Goal: Task Accomplishment & Management: Complete application form

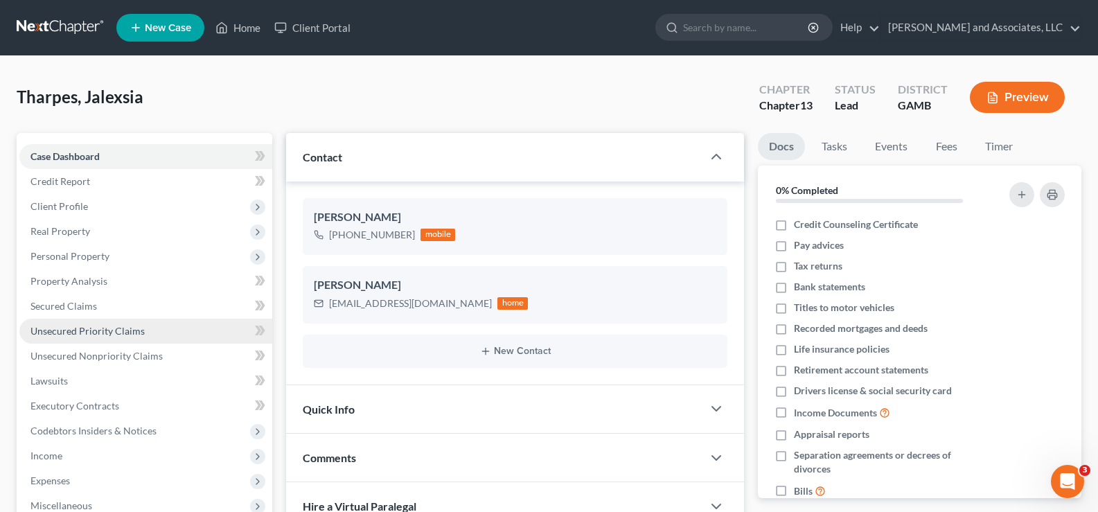
click at [68, 325] on span "Unsecured Priority Claims" at bounding box center [87, 331] width 114 height 12
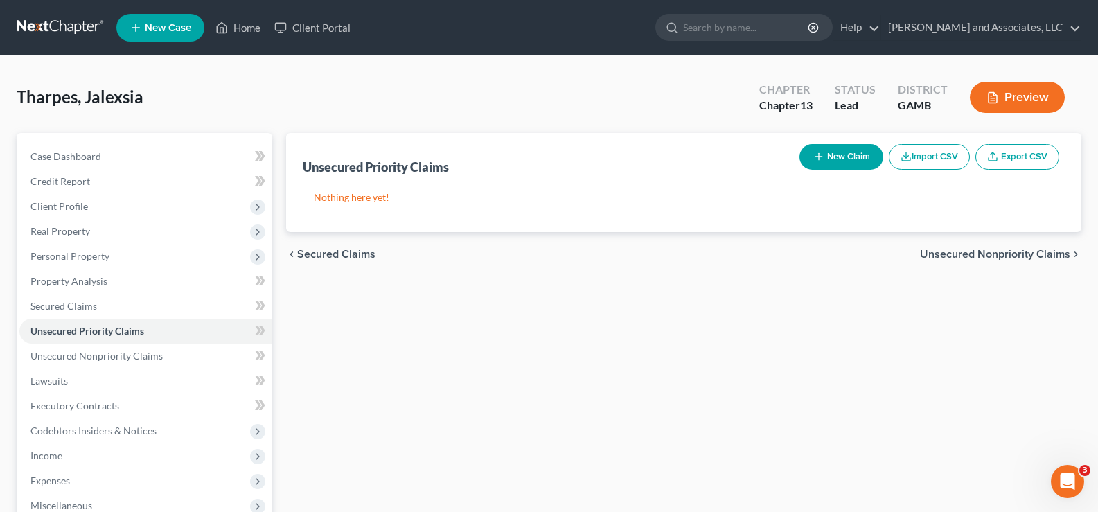
click at [851, 151] on button "New Claim" at bounding box center [841, 157] width 84 height 26
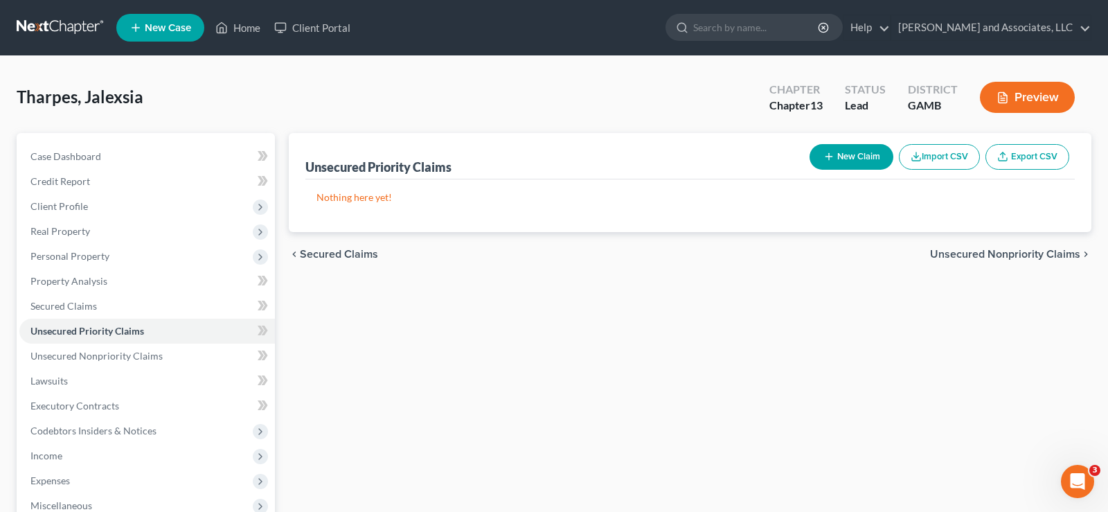
select select "0"
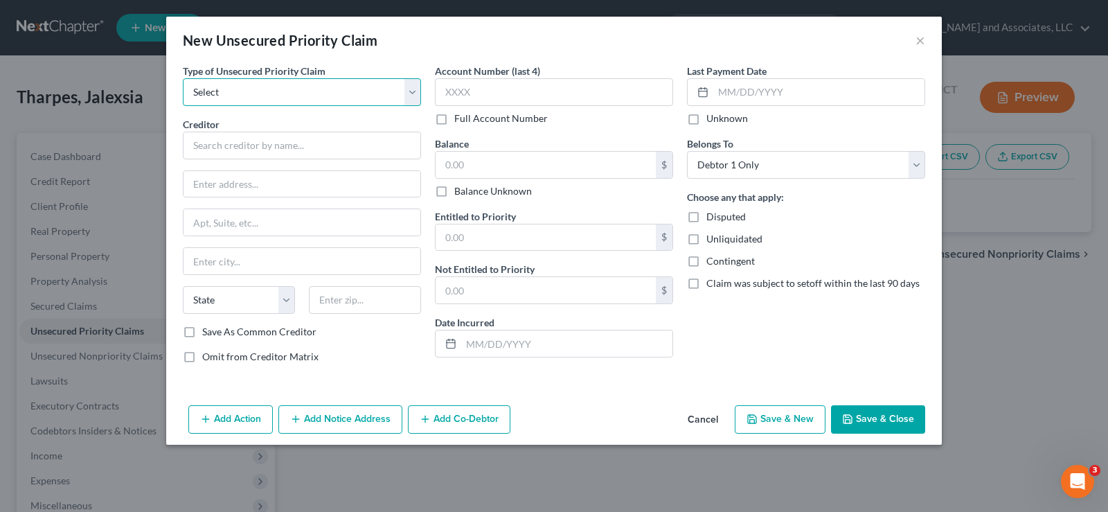
click at [238, 98] on select "Select Taxes & Other Government Units Domestic Support Obligations Extensions o…" at bounding box center [302, 92] width 238 height 28
select select "0"
click at [183, 78] on select "Select Taxes & Other Government Units Domestic Support Obligations Extensions o…" at bounding box center [302, 92] width 238 height 28
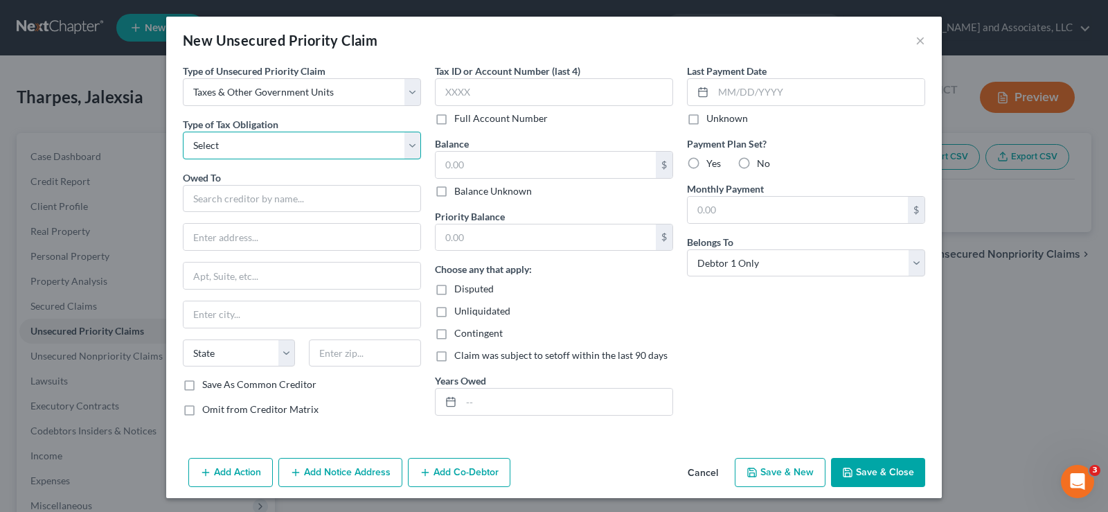
click at [229, 148] on select "Select Federal City State Franchise Tax Board Other" at bounding box center [302, 146] width 238 height 28
select select "0"
click at [183, 132] on select "Select Federal City State Franchise Tax Board Other" at bounding box center [302, 146] width 238 height 28
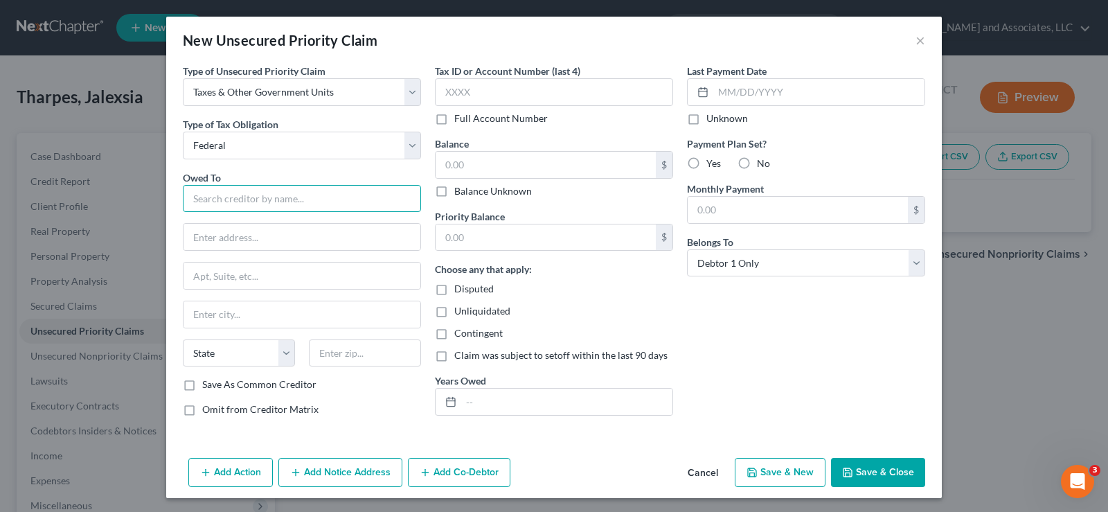
click at [220, 202] on input "text" at bounding box center [302, 199] width 238 height 28
type input "O"
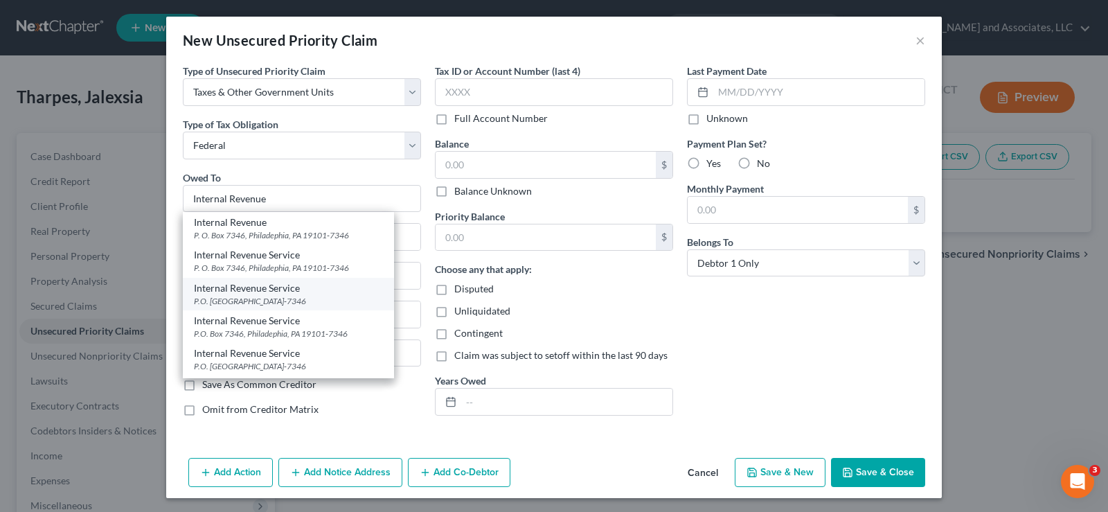
click at [247, 299] on div "P.O. Box 7346, Atlanta, GA 19101-7346" at bounding box center [288, 301] width 189 height 12
type input "Internal Revenue Service"
type input "P.O. Box 7346"
type input "Atlanta"
select select "10"
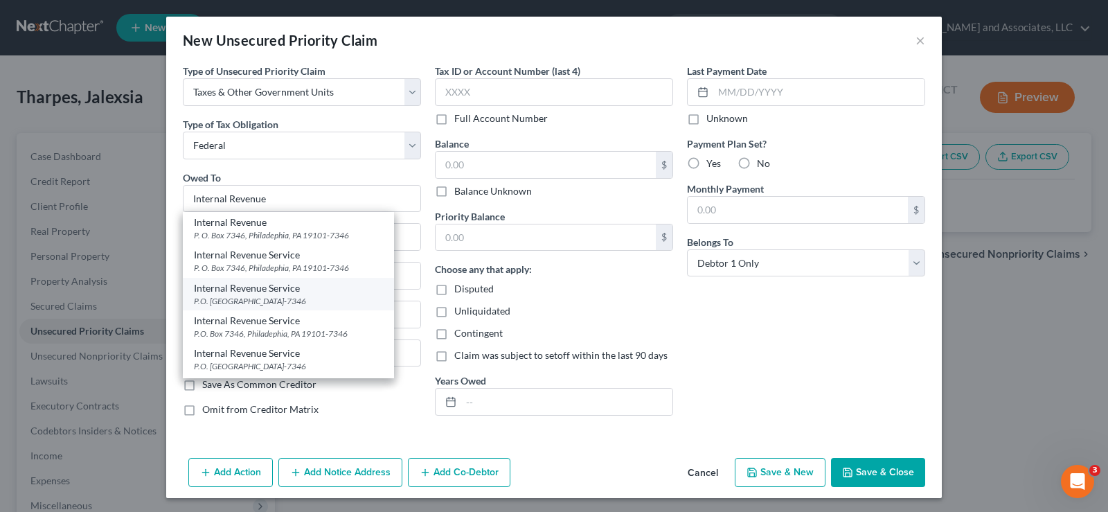
type input "19101-7346"
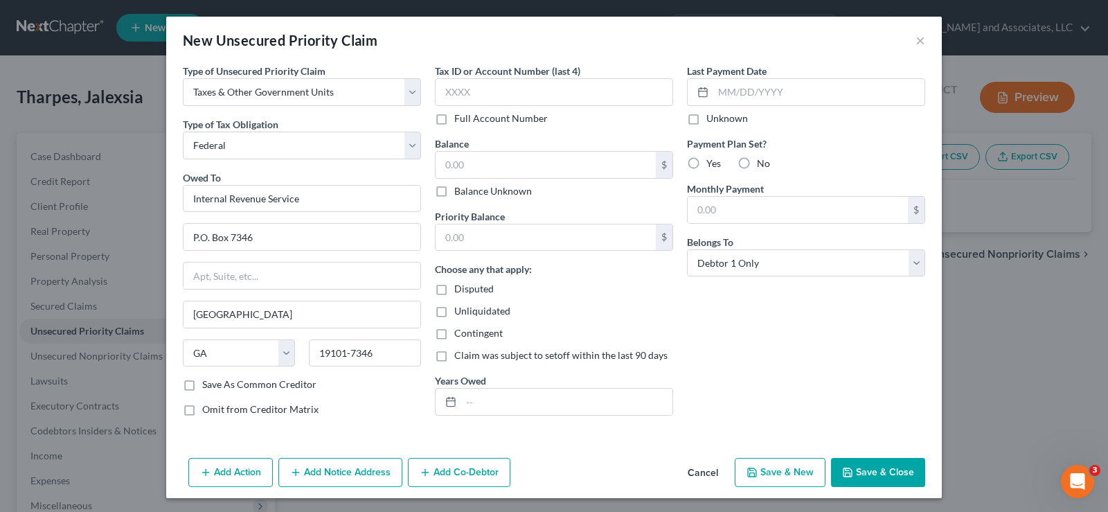
click at [202, 384] on label "Save As Common Creditor" at bounding box center [259, 384] width 114 height 14
click at [208, 384] on input "Save As Common Creditor" at bounding box center [212, 381] width 9 height 9
checkbox input "true"
click at [541, 166] on input "text" at bounding box center [546, 165] width 220 height 26
type input "0.00"
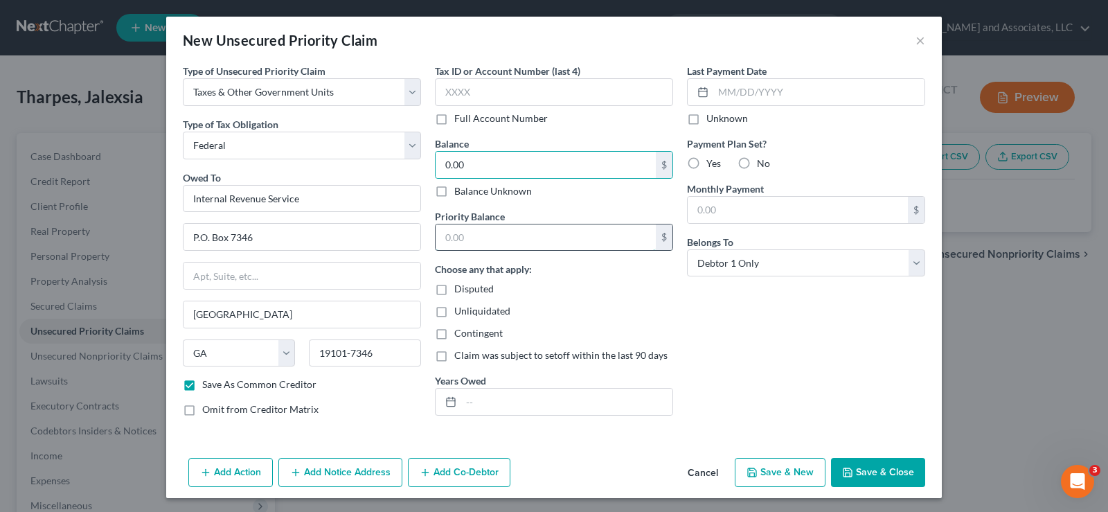
click at [503, 235] on input "text" at bounding box center [546, 237] width 220 height 26
type input "0.00"
click at [454, 309] on label "Unliquidated" at bounding box center [482, 311] width 56 height 14
click at [460, 309] on input "Unliquidated" at bounding box center [464, 308] width 9 height 9
checkbox input "true"
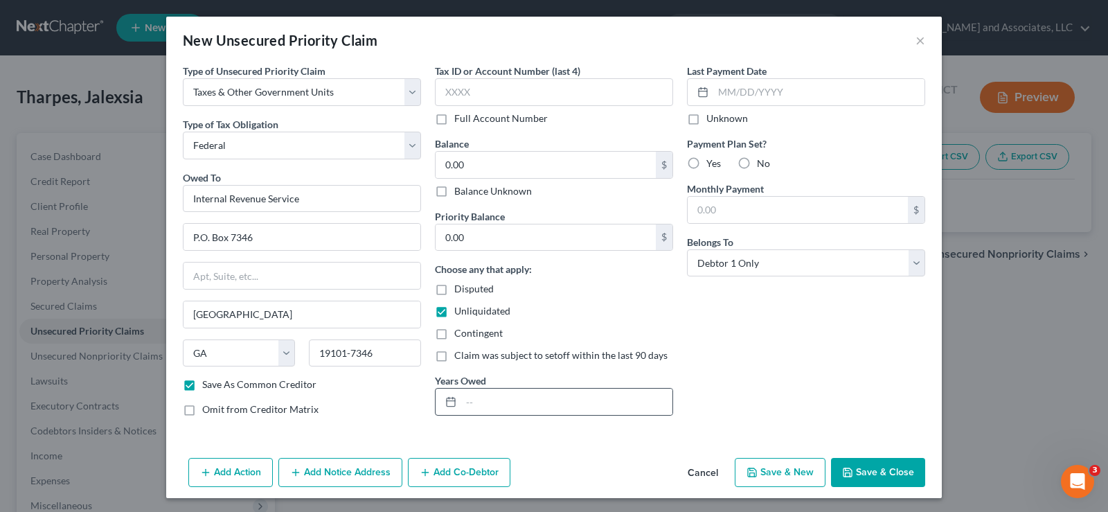
click at [445, 390] on div at bounding box center [449, 402] width 26 height 26
click at [480, 404] on input "text" at bounding box center [566, 402] width 211 height 26
type input "Tax Income Liability"
click at [801, 472] on button "Save & New" at bounding box center [780, 472] width 91 height 29
checkbox input "false"
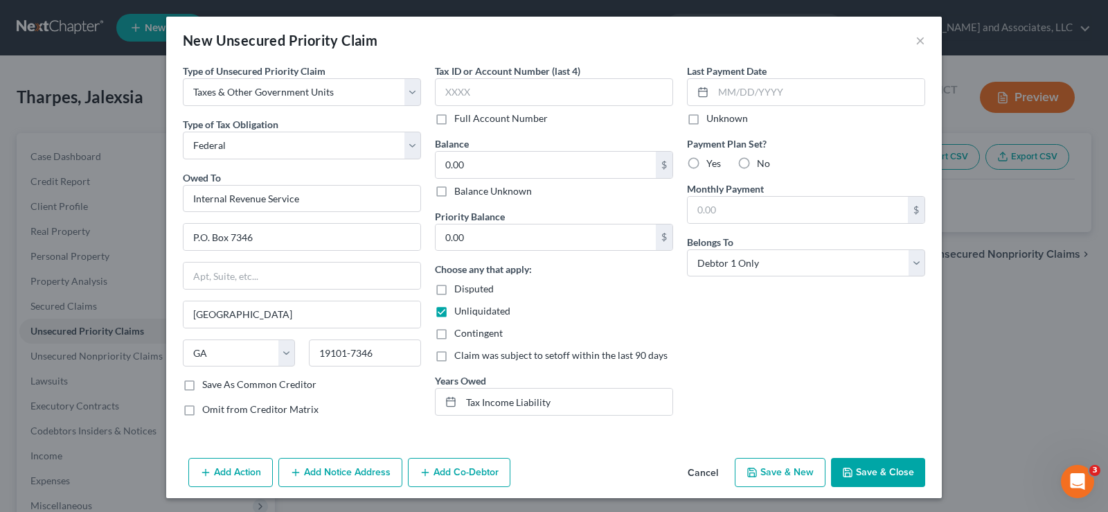
select select "0"
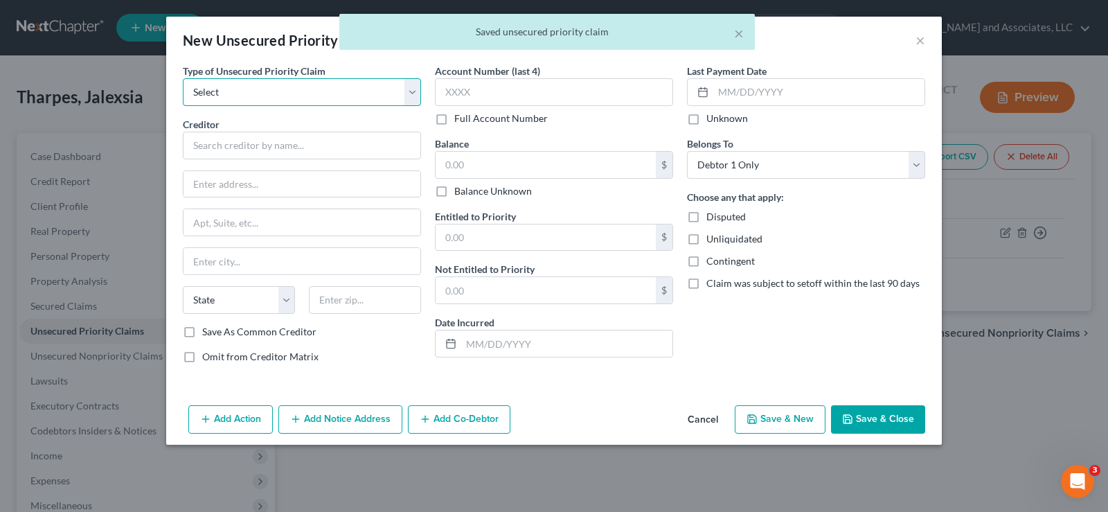
click at [220, 95] on select "Select Taxes & Other Government Units Domestic Support Obligations Extensions o…" at bounding box center [302, 92] width 238 height 28
select select "0"
click at [183, 78] on select "Select Taxes & Other Government Units Domestic Support Obligations Extensions o…" at bounding box center [302, 92] width 238 height 28
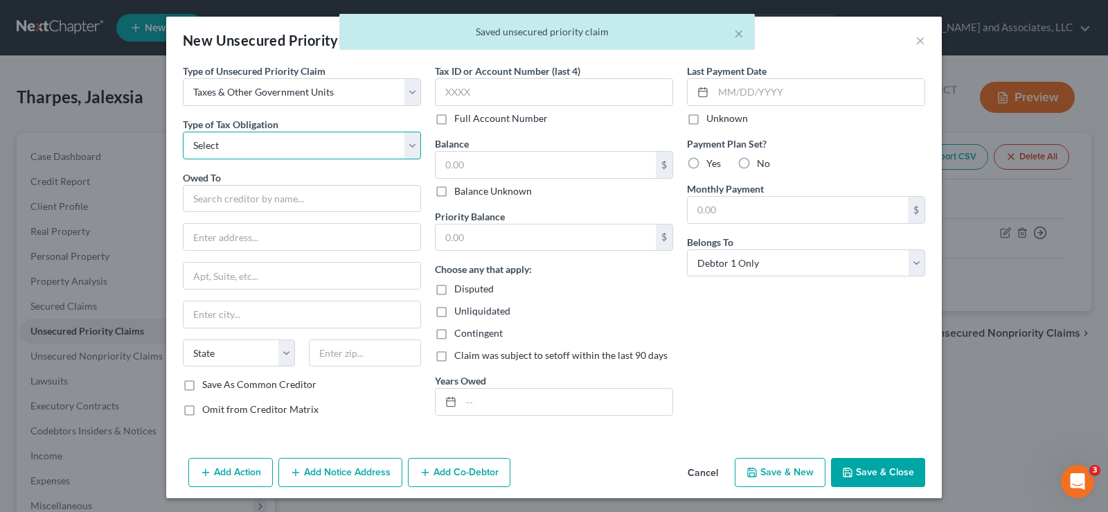
click at [222, 148] on select "Select Federal City State Franchise Tax Board Other" at bounding box center [302, 146] width 238 height 28
select select "2"
click at [183, 132] on select "Select Federal City State Franchise Tax Board Other" at bounding box center [302, 146] width 238 height 28
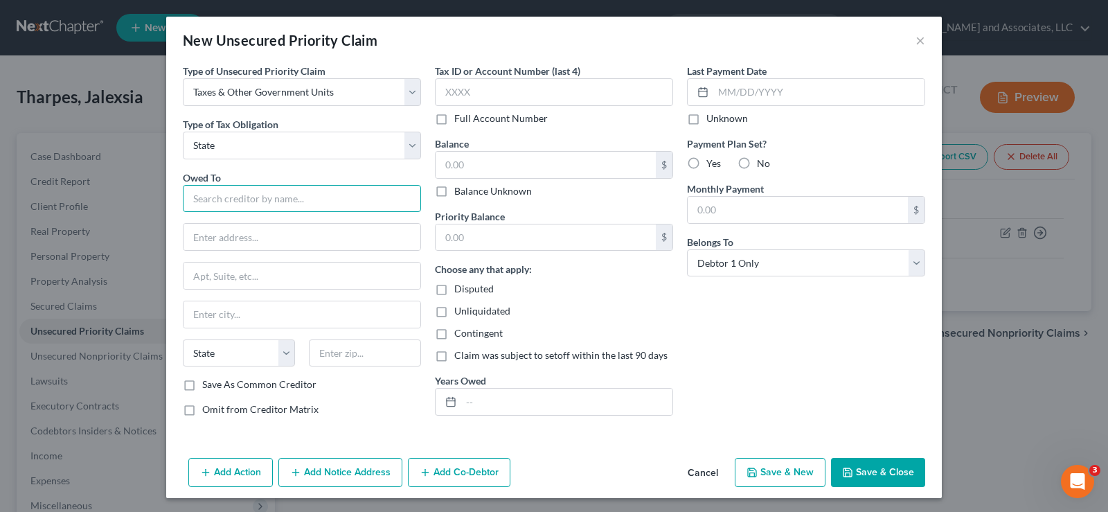
click at [206, 197] on input "text" at bounding box center [302, 199] width 238 height 28
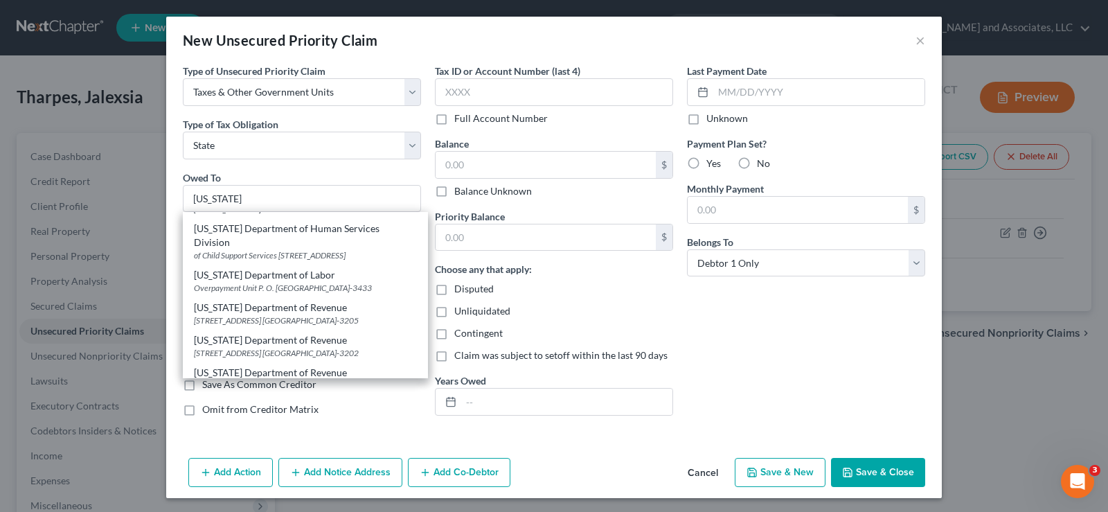
scroll to position [446, 0]
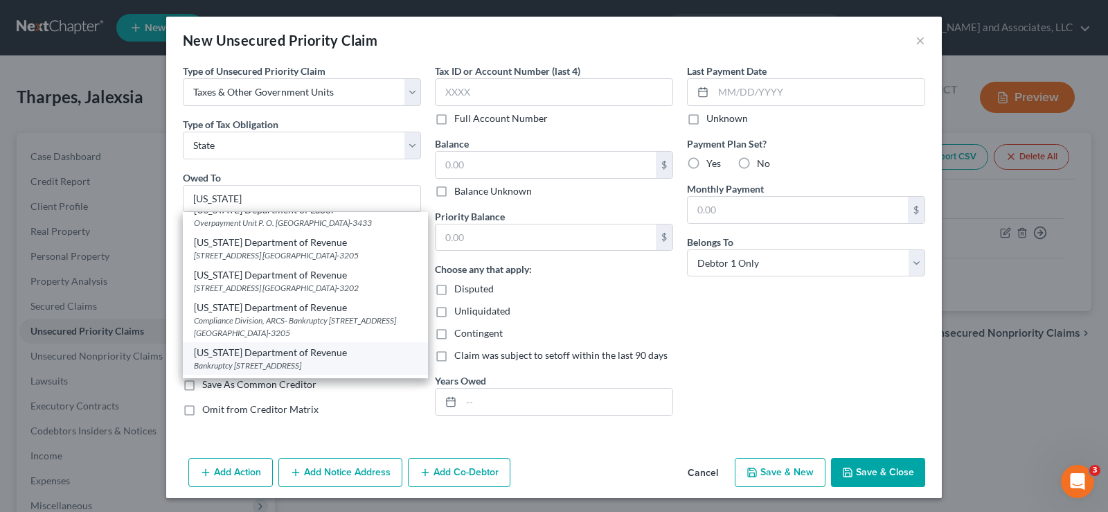
click at [312, 359] on div "Bankruptcy 2595 Century Parkway, NE, Suite 339, Atlanta, GA 30345" at bounding box center [305, 365] width 223 height 12
type input "Georgia Department of Revenue"
type input "Bankruptcy"
type input "2595 Century Parkway, NE, Suite 339"
type input "Atlanta"
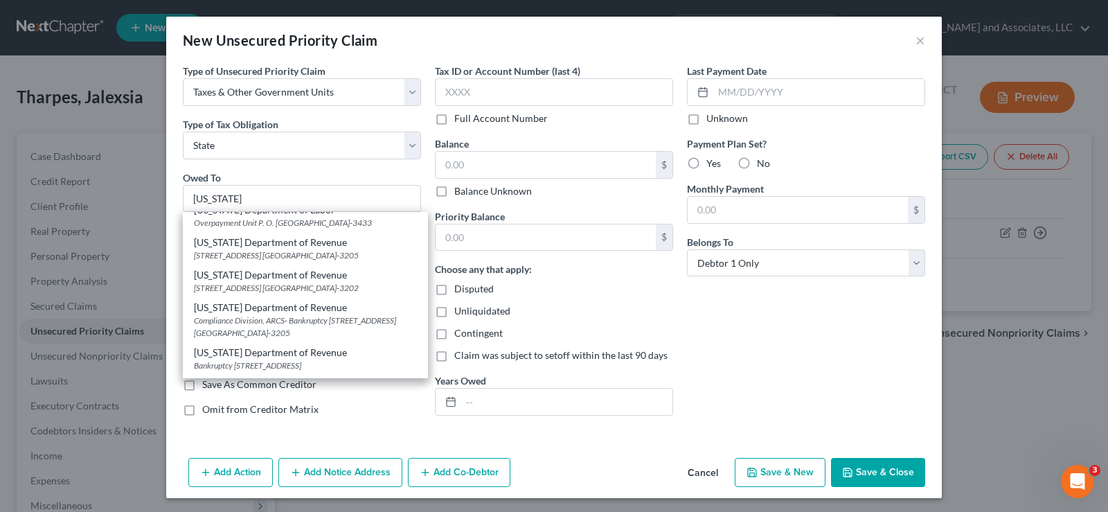
select select "10"
type input "30345"
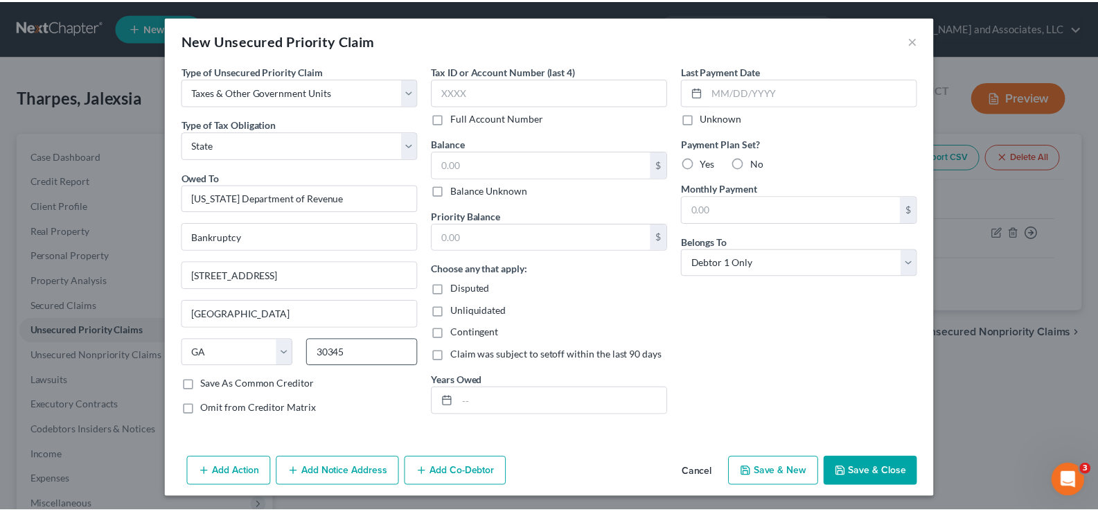
scroll to position [0, 0]
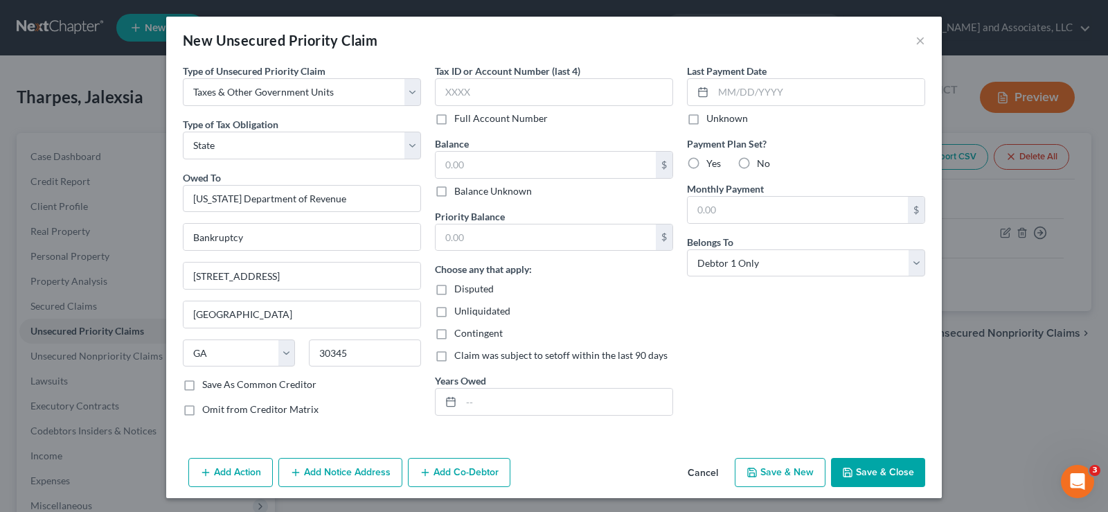
click at [202, 387] on label "Save As Common Creditor" at bounding box center [259, 384] width 114 height 14
click at [208, 386] on input "Save As Common Creditor" at bounding box center [212, 381] width 9 height 9
checkbox input "true"
click at [502, 160] on input "text" at bounding box center [546, 165] width 220 height 26
type input "0.00"
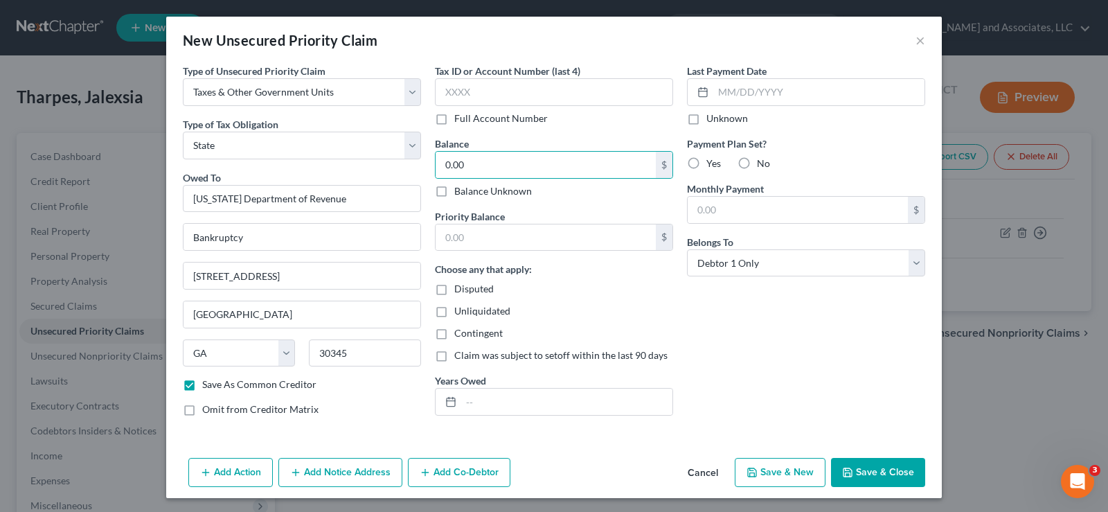
click at [454, 314] on label "Unliquidated" at bounding box center [482, 311] width 56 height 14
click at [460, 313] on input "Unliquidated" at bounding box center [464, 308] width 9 height 9
checkbox input "true"
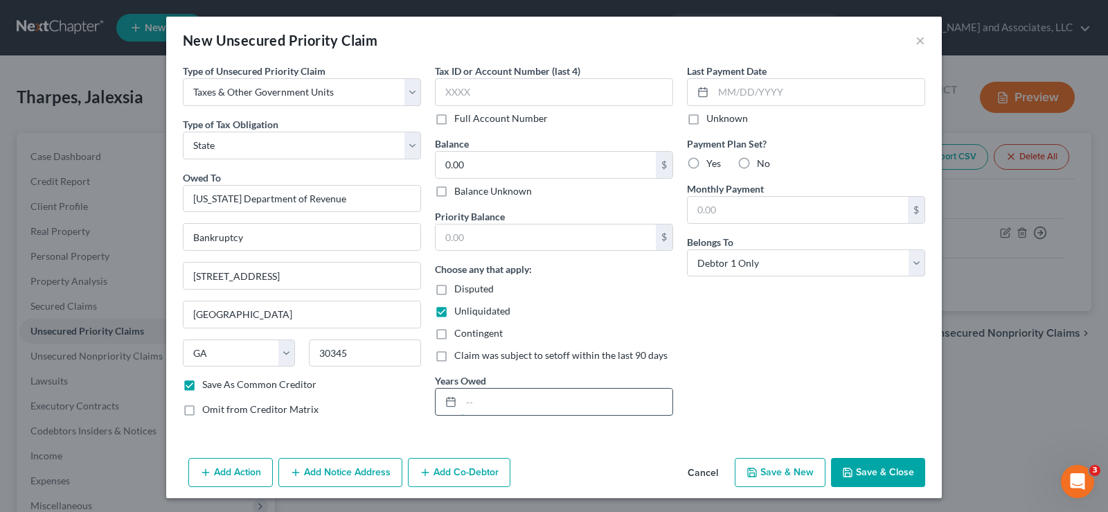
click at [488, 393] on input "text" at bounding box center [566, 402] width 211 height 26
type input "Tax Income Liability"
click at [480, 238] on input "text" at bounding box center [546, 237] width 220 height 26
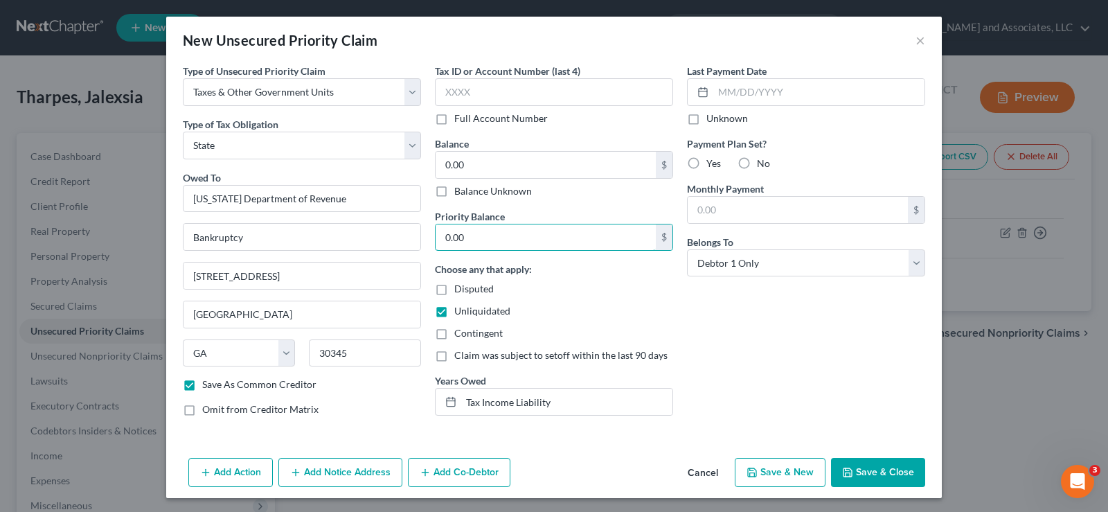
type input "0.00"
click at [890, 476] on button "Save & Close" at bounding box center [878, 472] width 94 height 29
checkbox input "false"
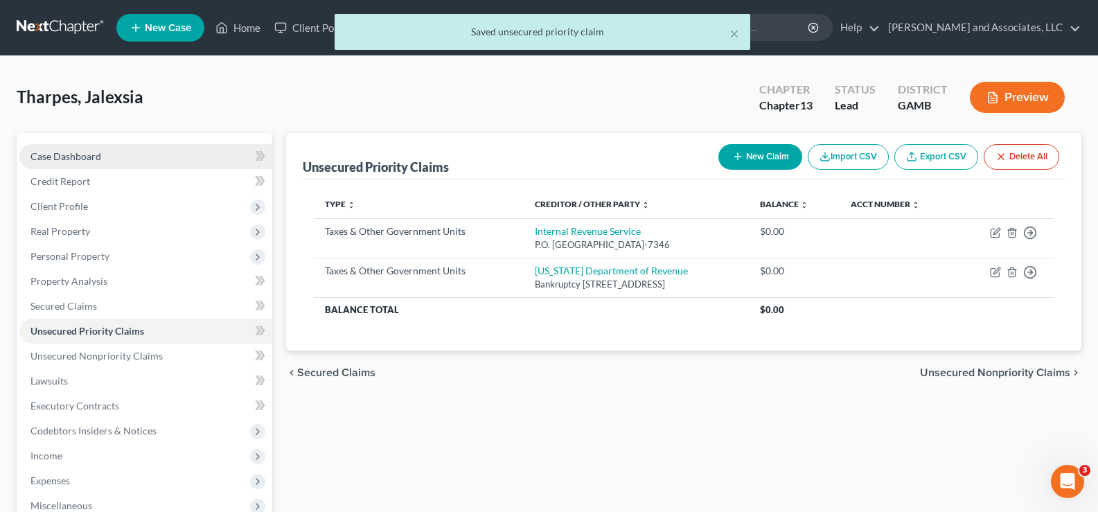
click at [92, 152] on span "Case Dashboard" at bounding box center [65, 156] width 71 height 12
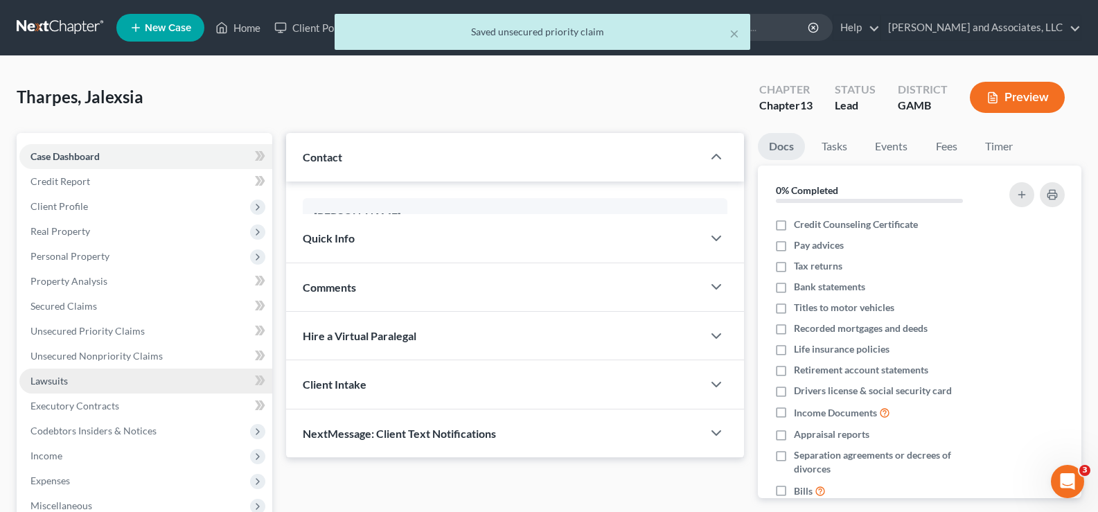
scroll to position [249, 0]
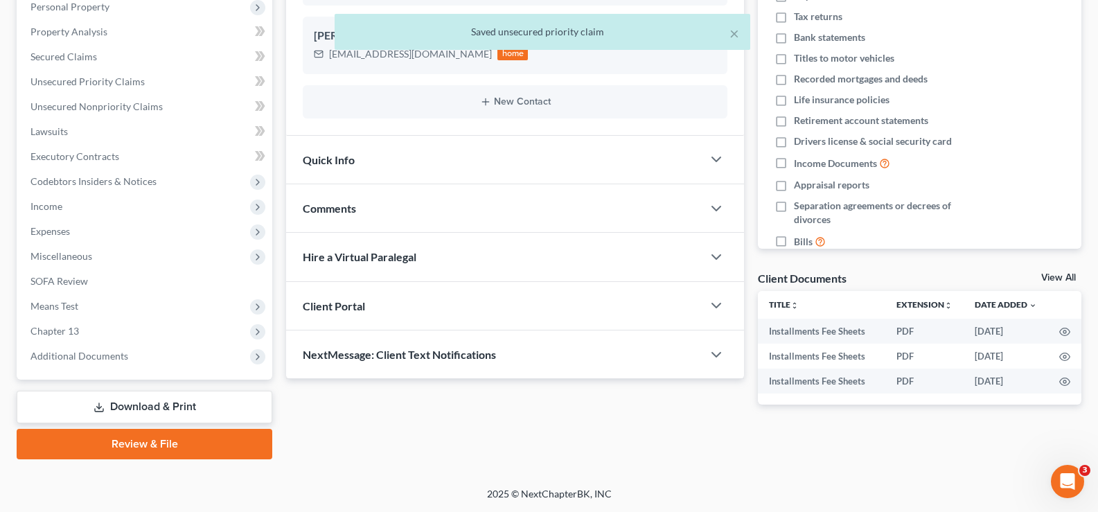
click at [182, 407] on link "Download & Print" at bounding box center [145, 407] width 256 height 33
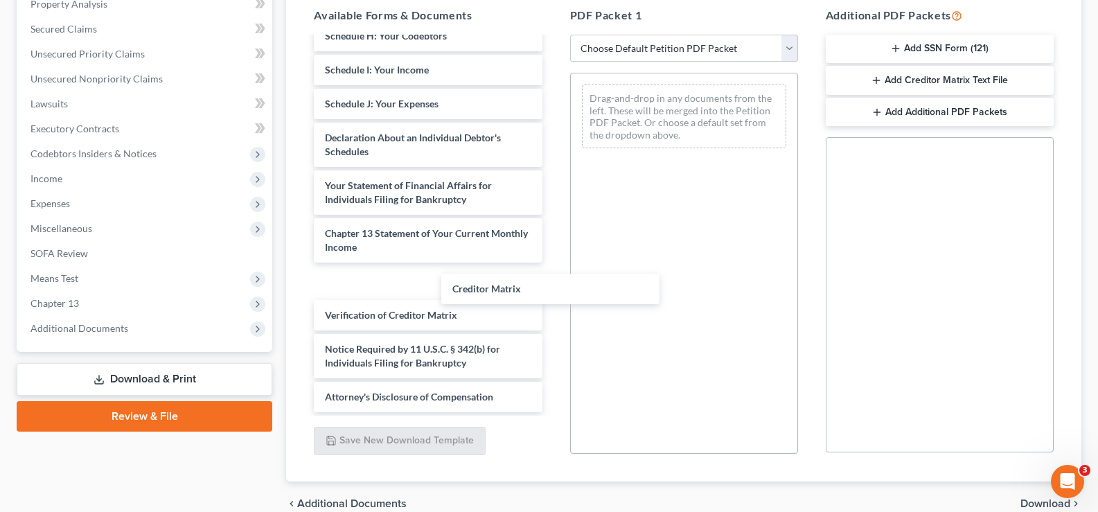
scroll to position [392, 0]
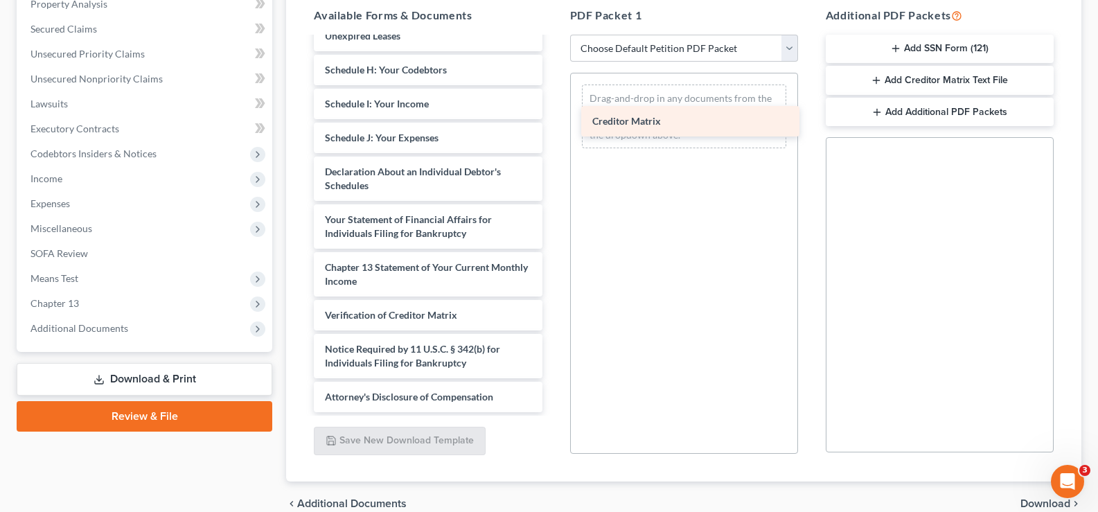
drag, startPoint x: 416, startPoint y: 285, endPoint x: 683, endPoint y: 114, distance: 317.0
click at [553, 114] on div "Creditor Matrix Installments Fee Sheets Installments Fee Sheets Installments Fe…" at bounding box center [428, 36] width 250 height 752
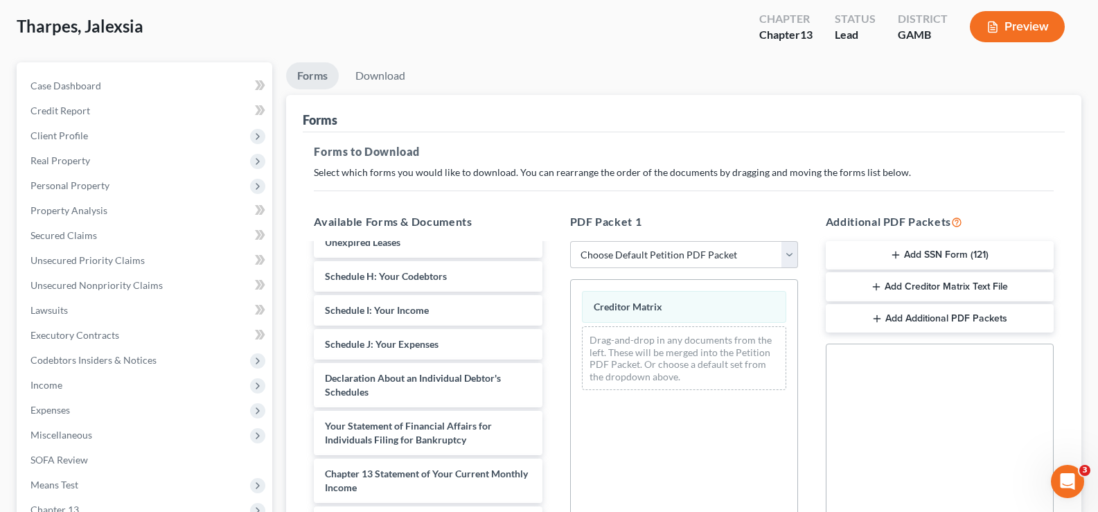
scroll to position [69, 0]
click at [379, 80] on link "Download" at bounding box center [380, 77] width 72 height 27
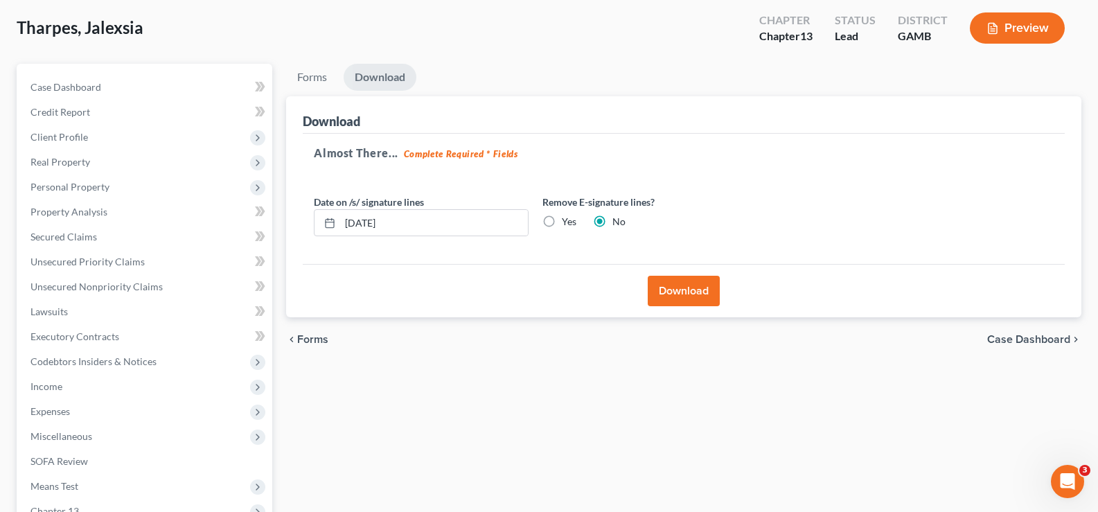
click at [688, 289] on button "Download" at bounding box center [684, 291] width 72 height 30
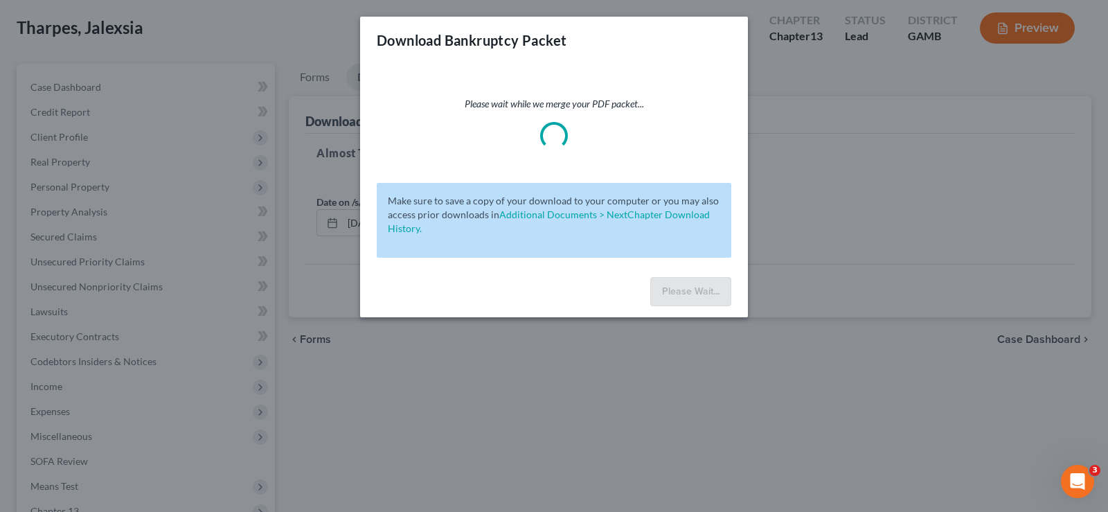
click at [873, 222] on div "Download Bankruptcy Packet Please wait while we merge your PDF packet... Make s…" at bounding box center [554, 256] width 1108 height 512
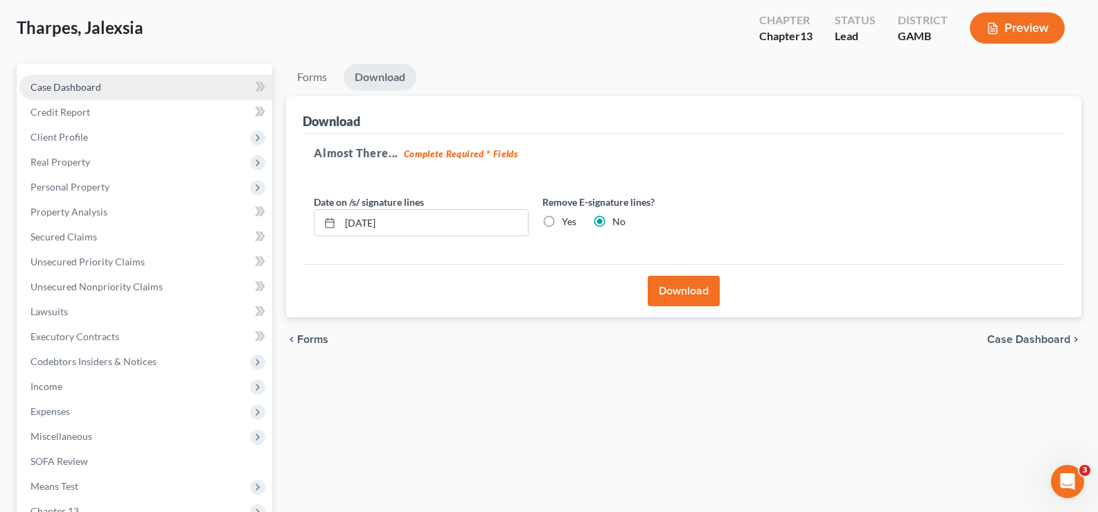
click at [42, 87] on span "Case Dashboard" at bounding box center [65, 87] width 71 height 12
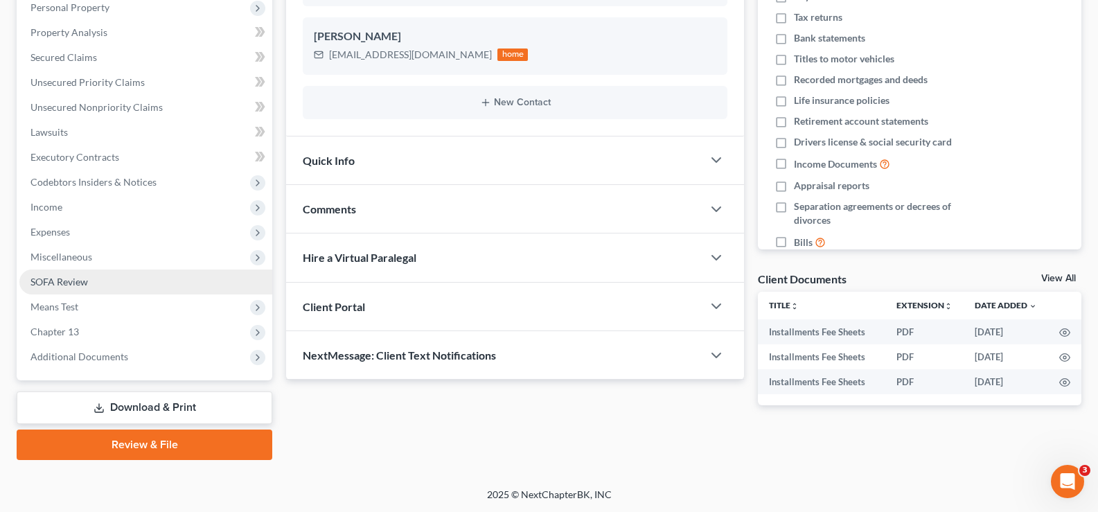
scroll to position [249, 0]
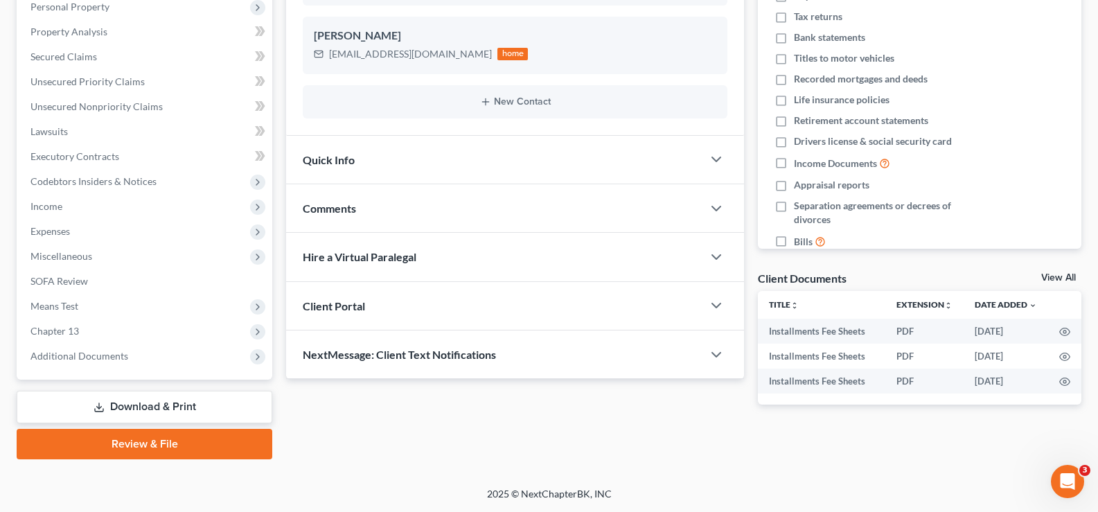
click at [172, 405] on link "Download & Print" at bounding box center [145, 407] width 256 height 33
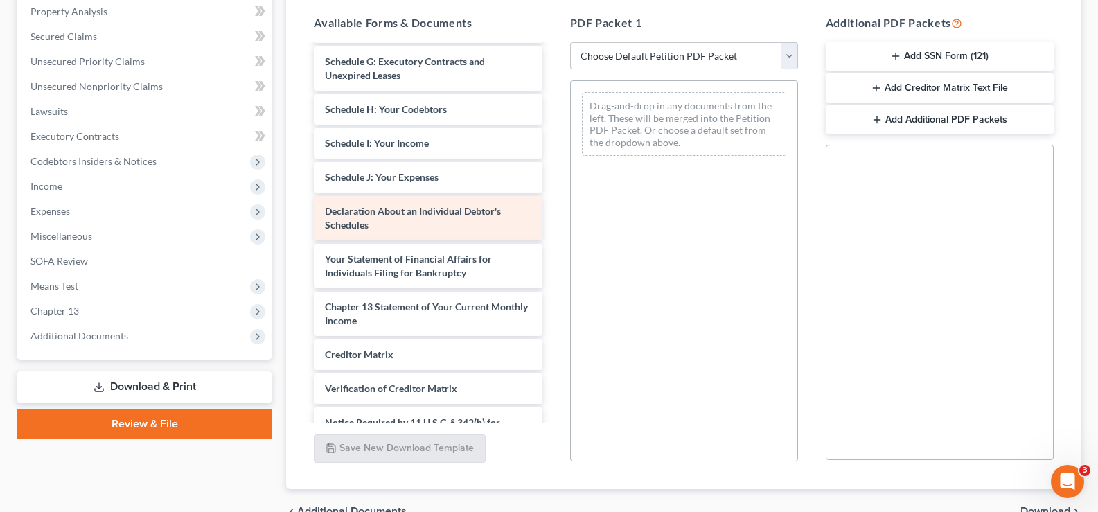
scroll to position [277, 0]
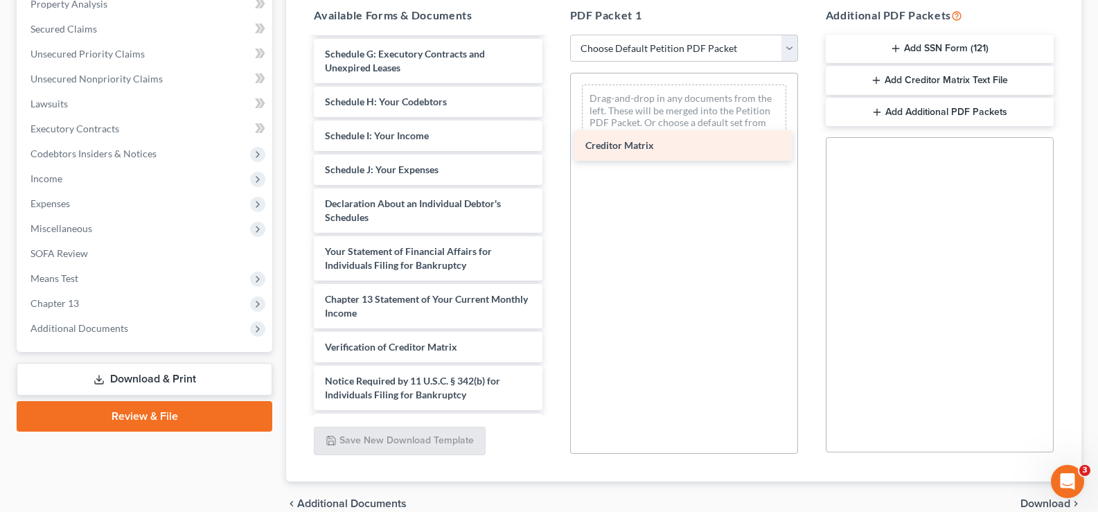
drag, startPoint x: 411, startPoint y: 352, endPoint x: 683, endPoint y: 93, distance: 375.2
click at [553, 93] on div "Creditor Matrix Installments Fee Sheets Installments Fee Sheets Installments Fe…" at bounding box center [428, 68] width 250 height 752
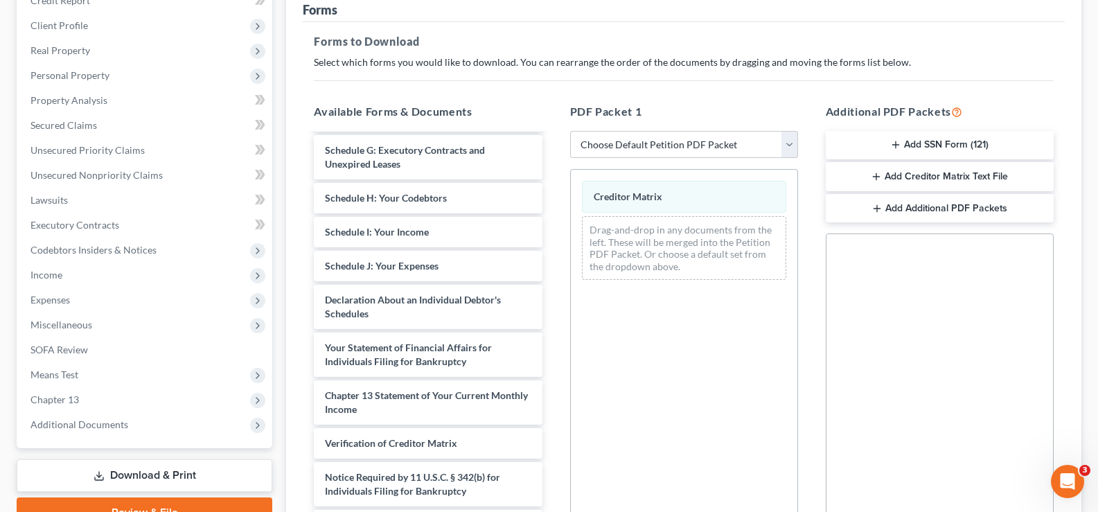
scroll to position [69, 0]
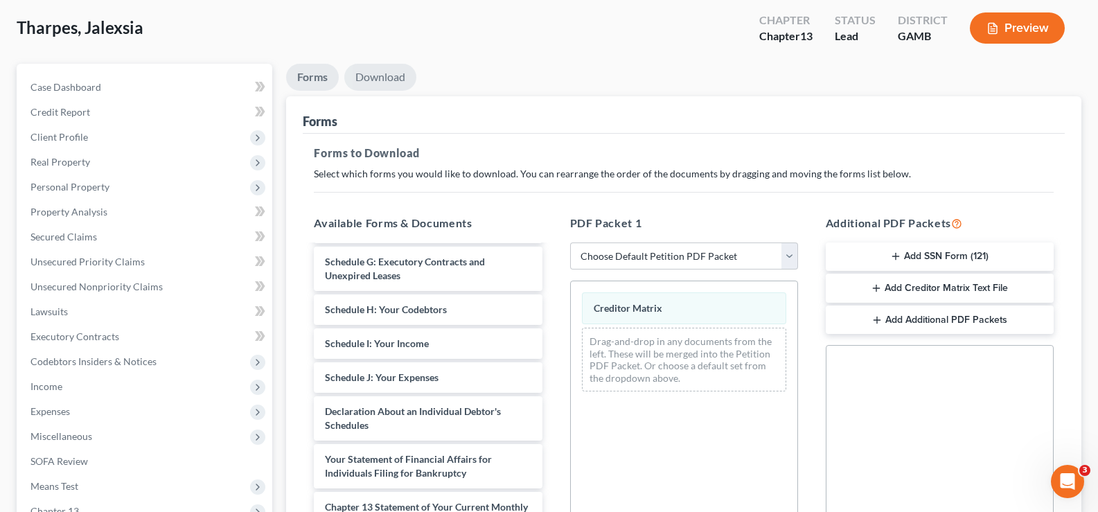
click at [390, 75] on link "Download" at bounding box center [380, 77] width 72 height 27
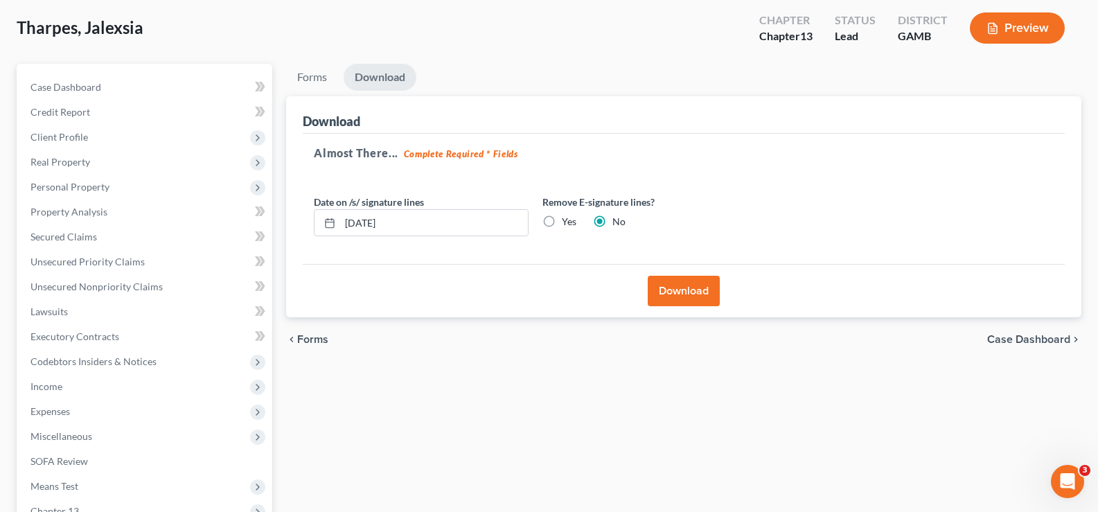
click at [703, 298] on button "Download" at bounding box center [684, 291] width 72 height 30
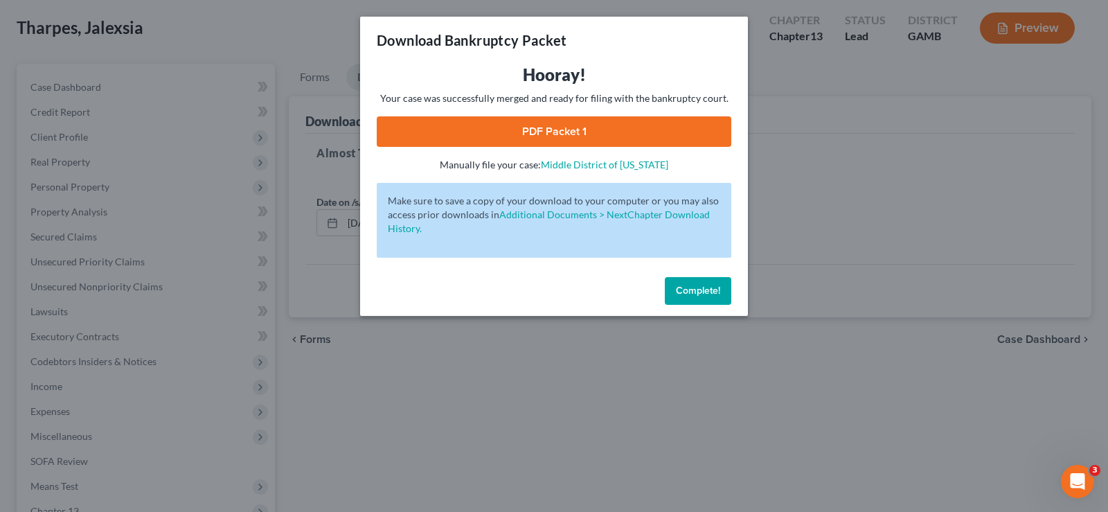
click at [575, 127] on link "PDF Packet 1" at bounding box center [554, 131] width 355 height 30
click at [704, 292] on span "Complete!" at bounding box center [698, 291] width 44 height 12
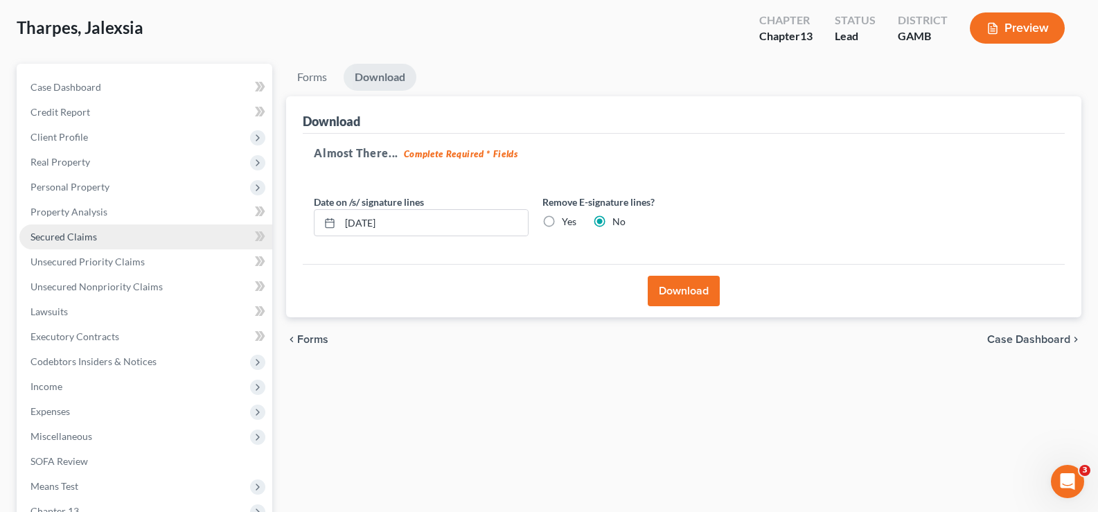
click at [62, 240] on span "Secured Claims" at bounding box center [63, 237] width 66 height 12
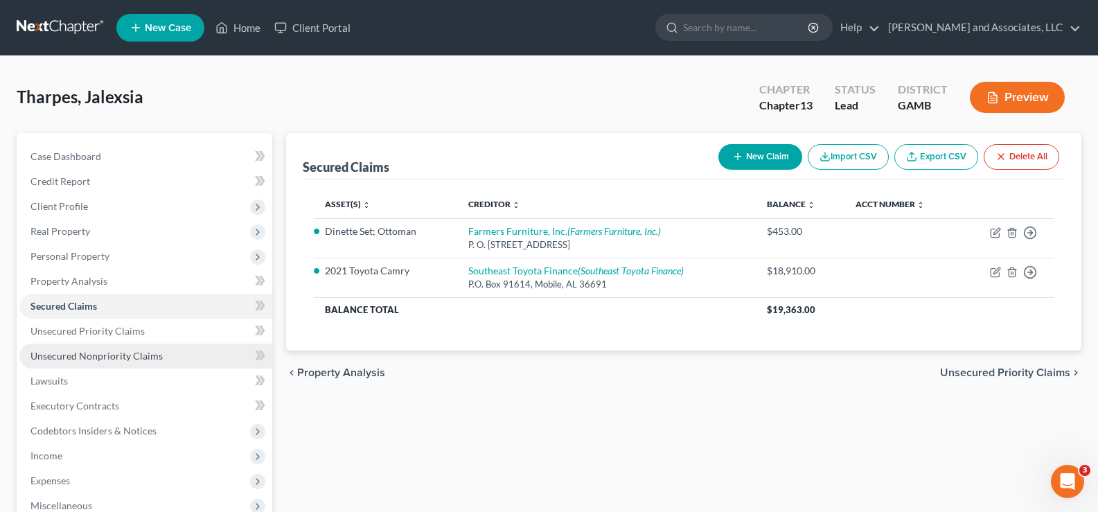
click at [84, 357] on span "Unsecured Nonpriority Claims" at bounding box center [96, 356] width 132 height 12
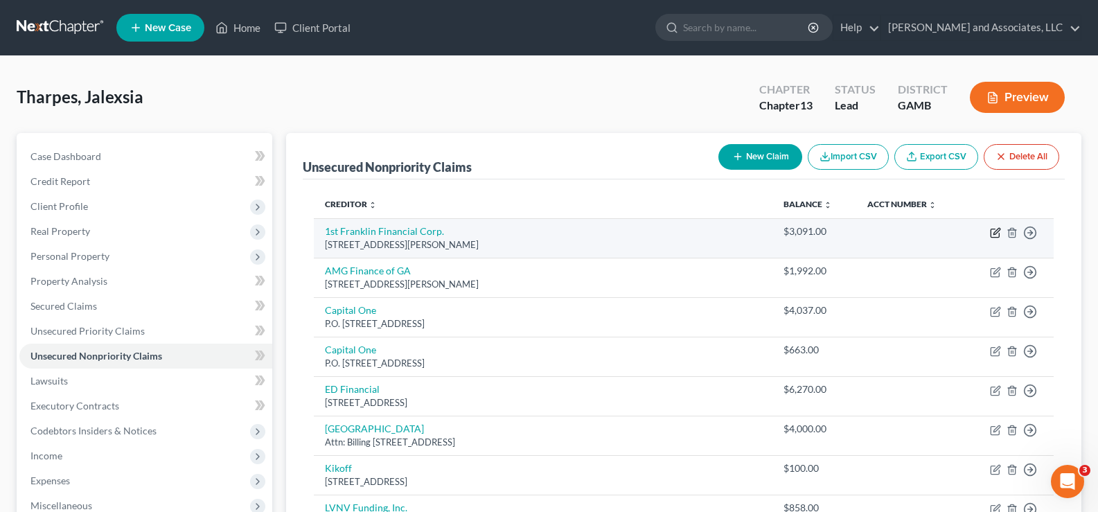
click at [991, 229] on icon "button" at bounding box center [994, 233] width 8 height 8
select select "10"
select select "14"
select select "0"
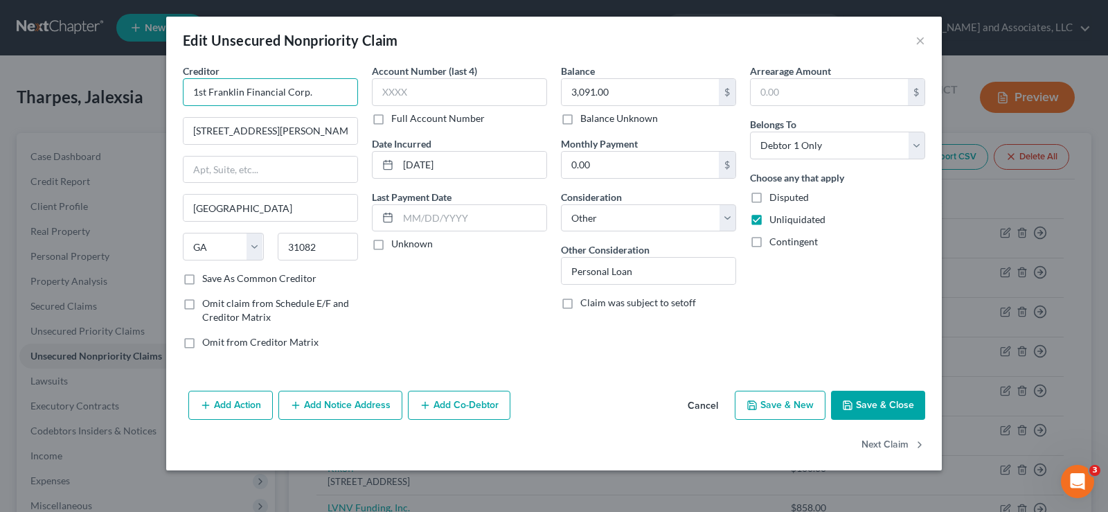
click at [206, 89] on input "1st Franklin Financial Corp." at bounding box center [270, 92] width 175 height 28
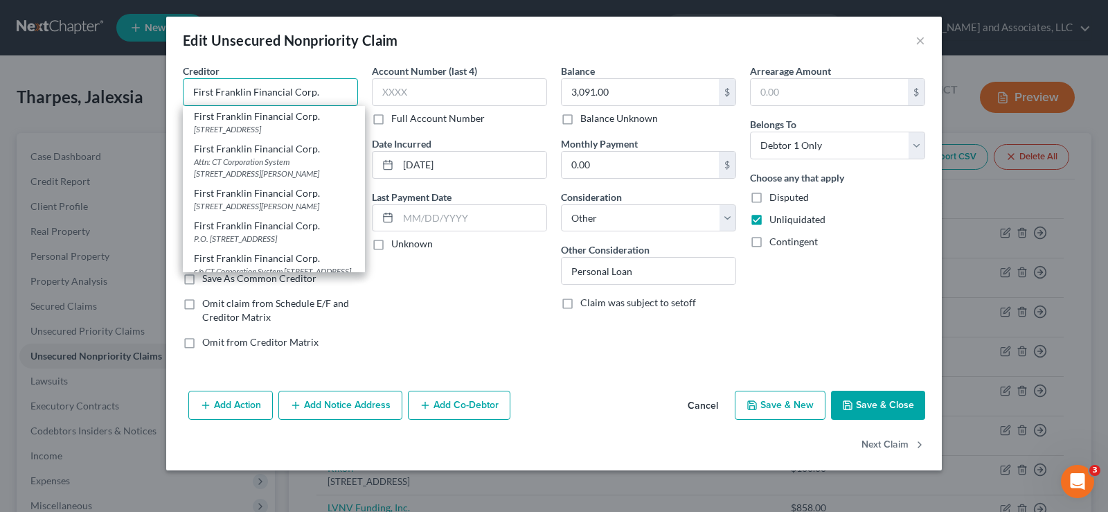
type input "First Franklin Financial Corp."
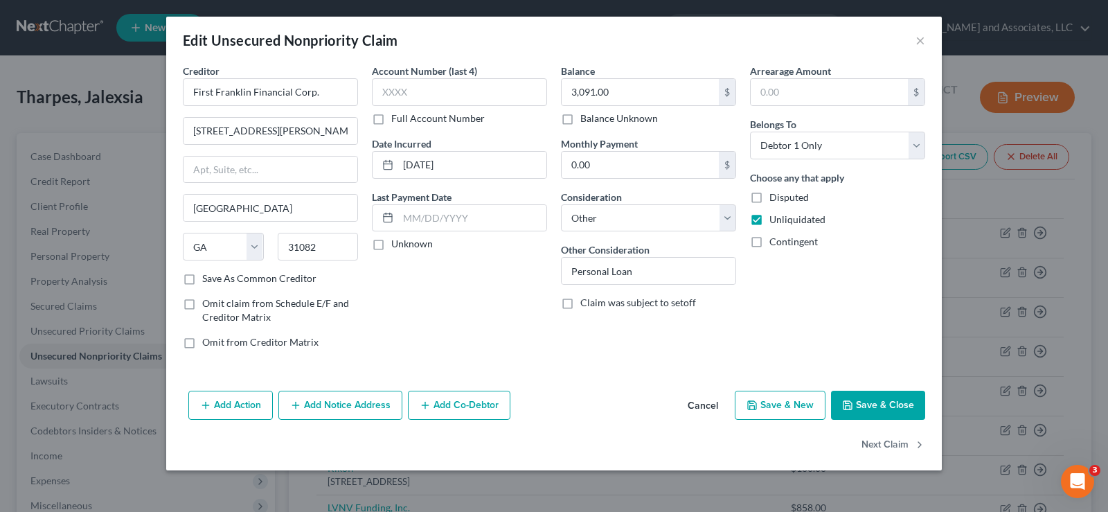
click at [896, 408] on button "Save & Close" at bounding box center [878, 405] width 94 height 29
type input "0"
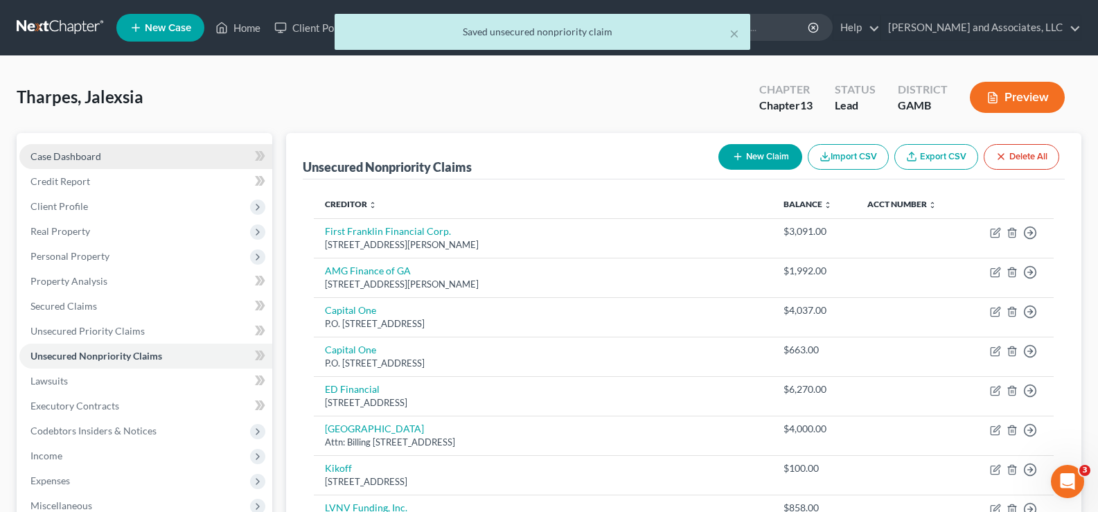
click at [63, 158] on span "Case Dashboard" at bounding box center [65, 156] width 71 height 12
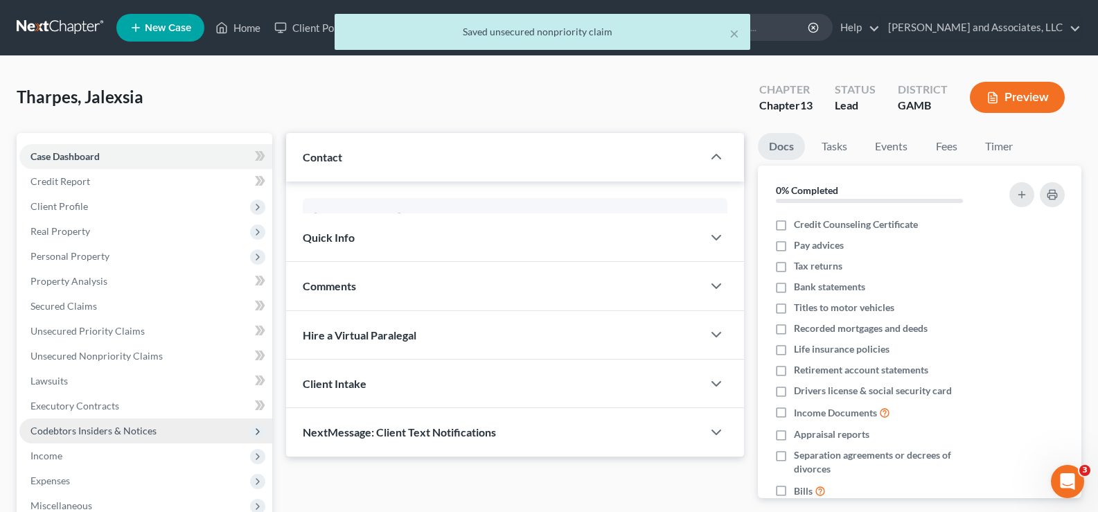
scroll to position [249, 0]
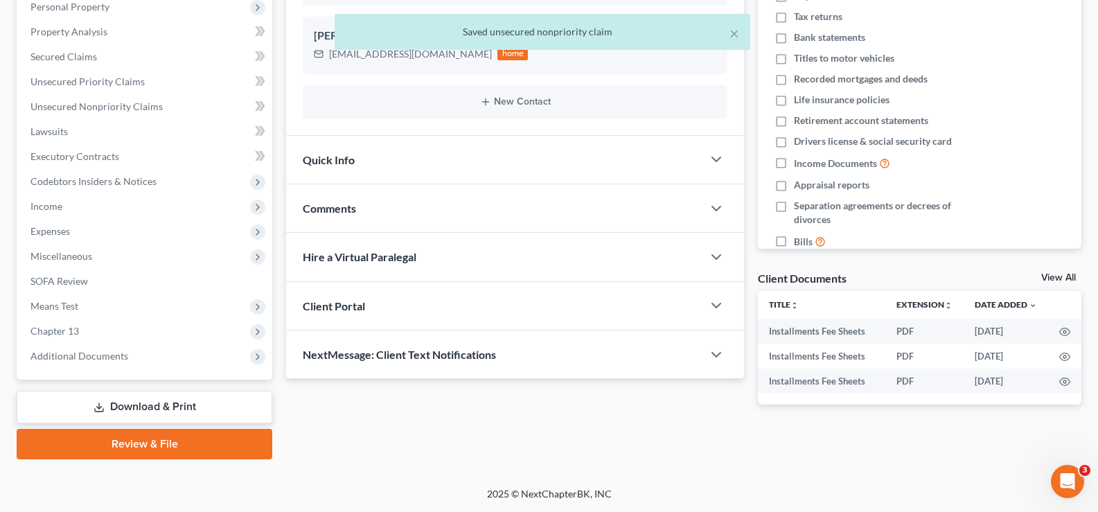
click at [167, 404] on link "Download & Print" at bounding box center [145, 407] width 256 height 33
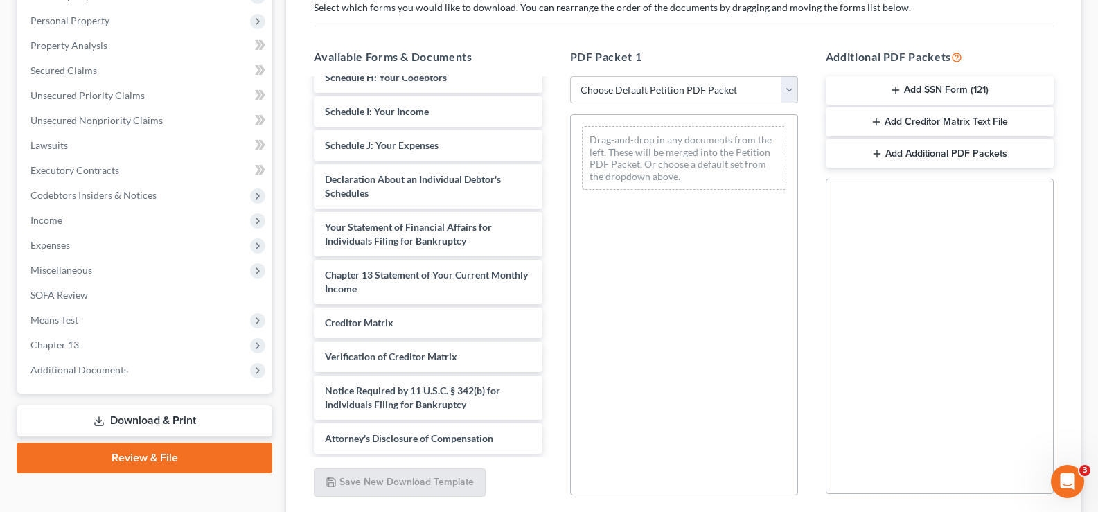
scroll to position [277, 0]
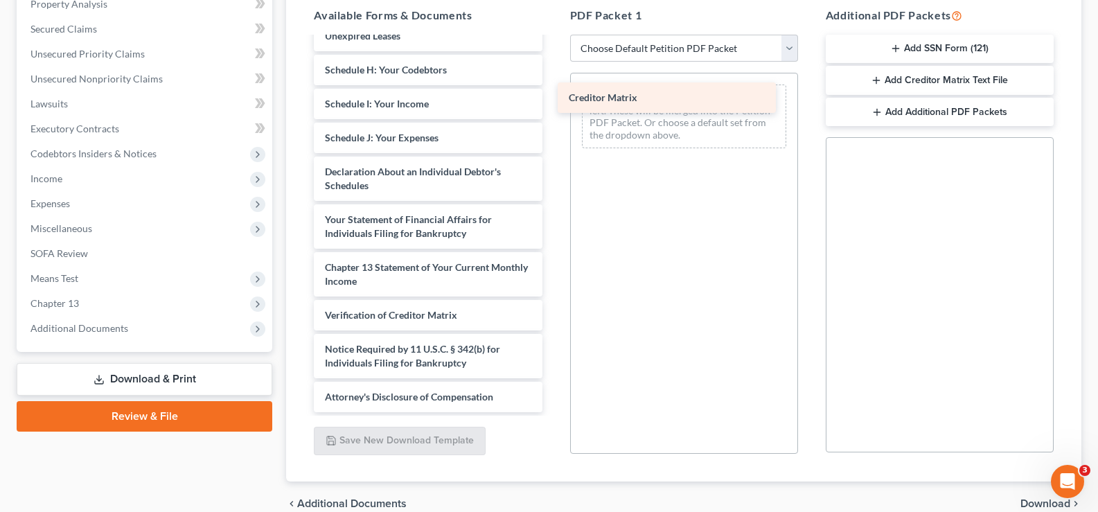
drag, startPoint x: 406, startPoint y: 286, endPoint x: 650, endPoint y: 102, distance: 305.1
click at [553, 102] on div "Creditor Matrix Installments Fee Sheets Installments Fee Sheets Installments Fe…" at bounding box center [428, 36] width 250 height 752
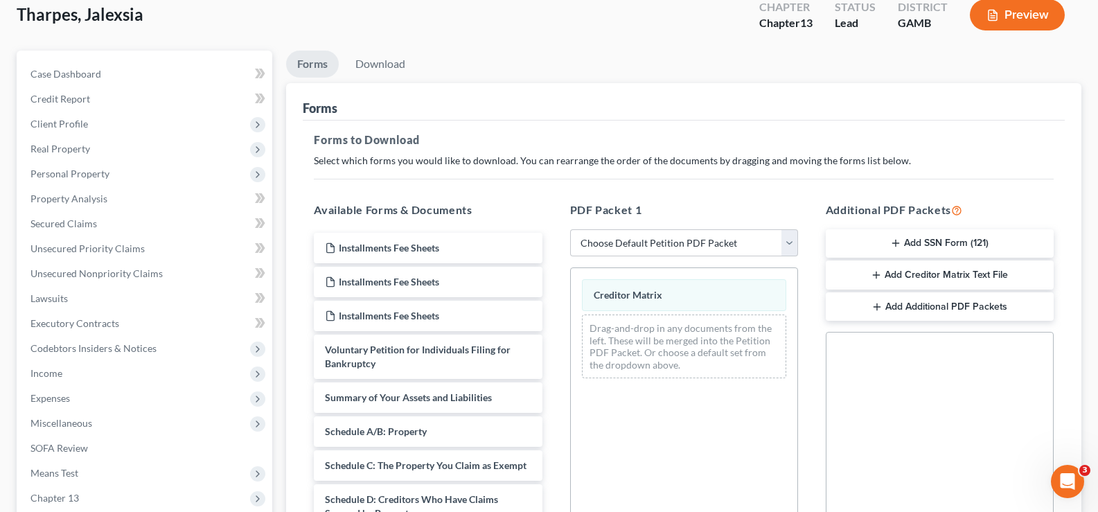
scroll to position [69, 0]
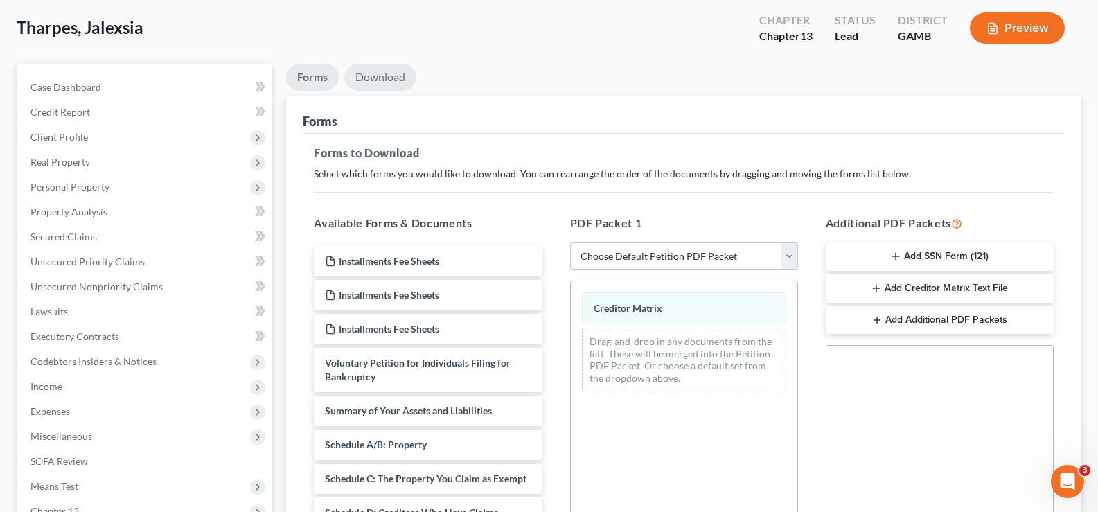
click at [384, 77] on link "Download" at bounding box center [380, 77] width 72 height 27
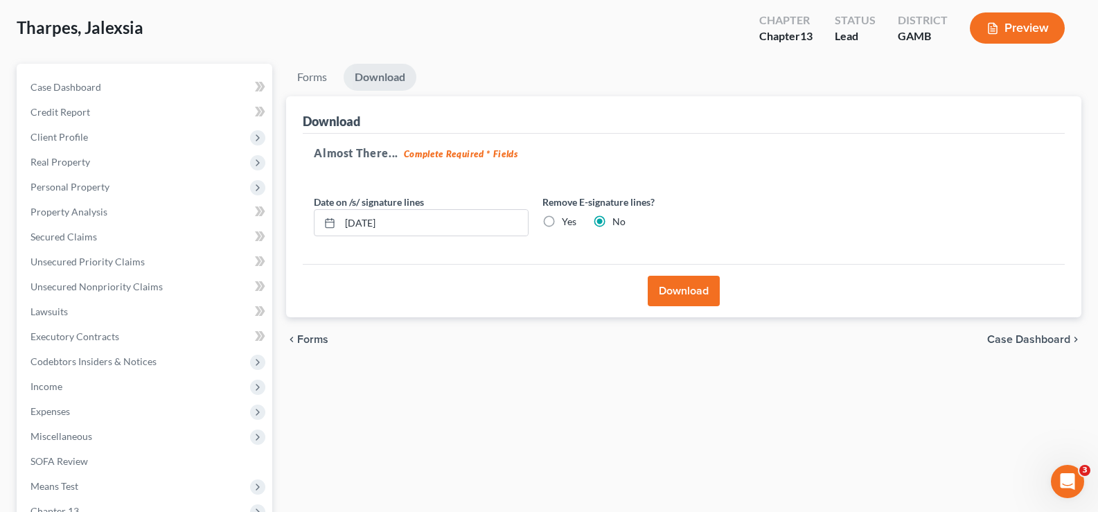
click at [679, 291] on button "Download" at bounding box center [684, 291] width 72 height 30
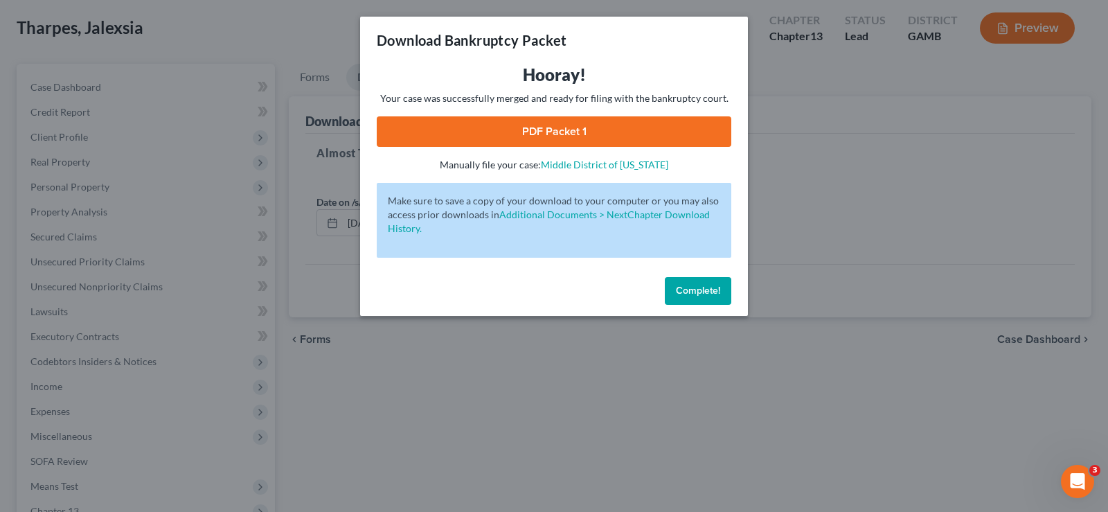
click at [636, 123] on link "PDF Packet 1" at bounding box center [554, 131] width 355 height 30
click at [699, 299] on button "Complete!" at bounding box center [698, 291] width 66 height 28
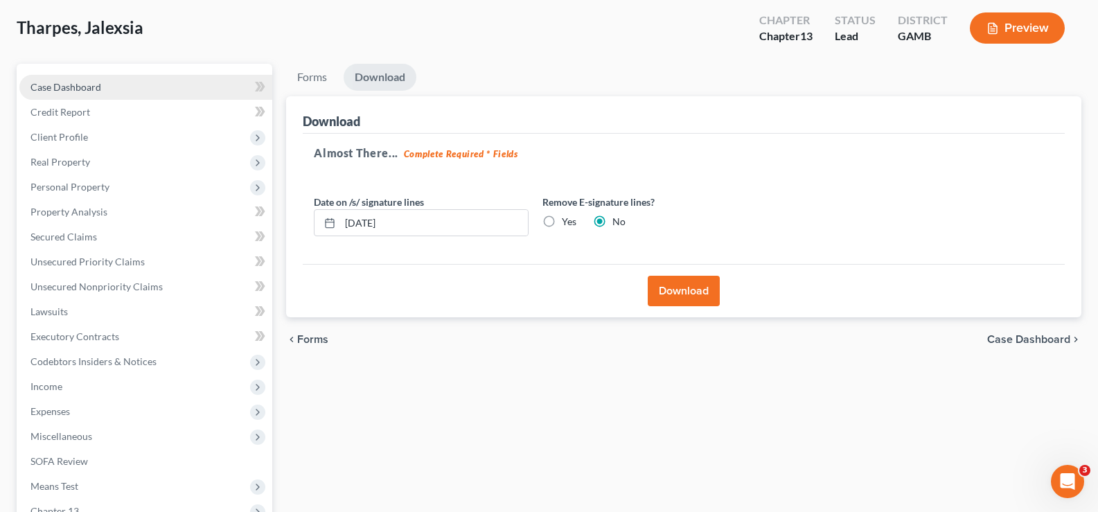
click at [76, 91] on span "Case Dashboard" at bounding box center [65, 87] width 71 height 12
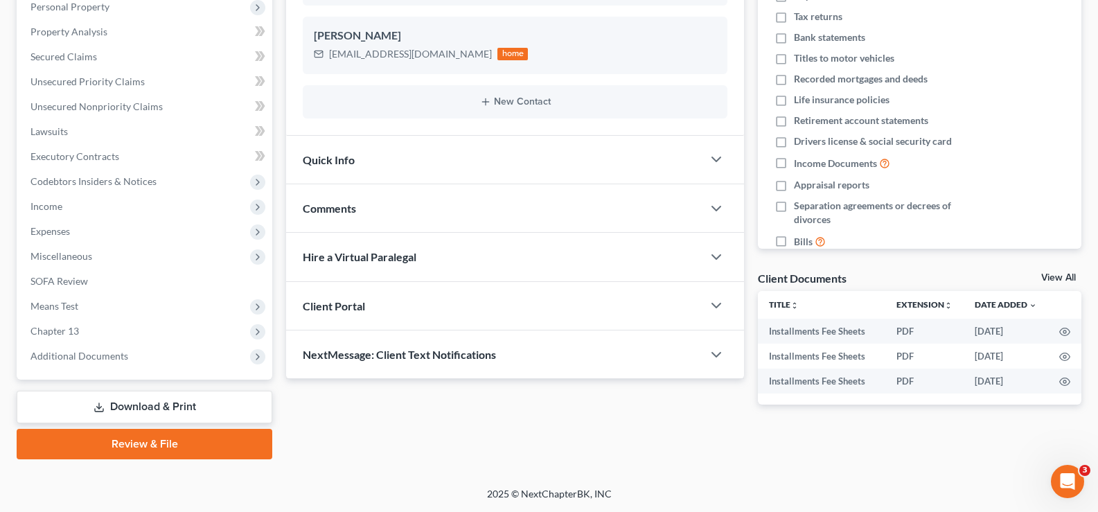
scroll to position [180, 0]
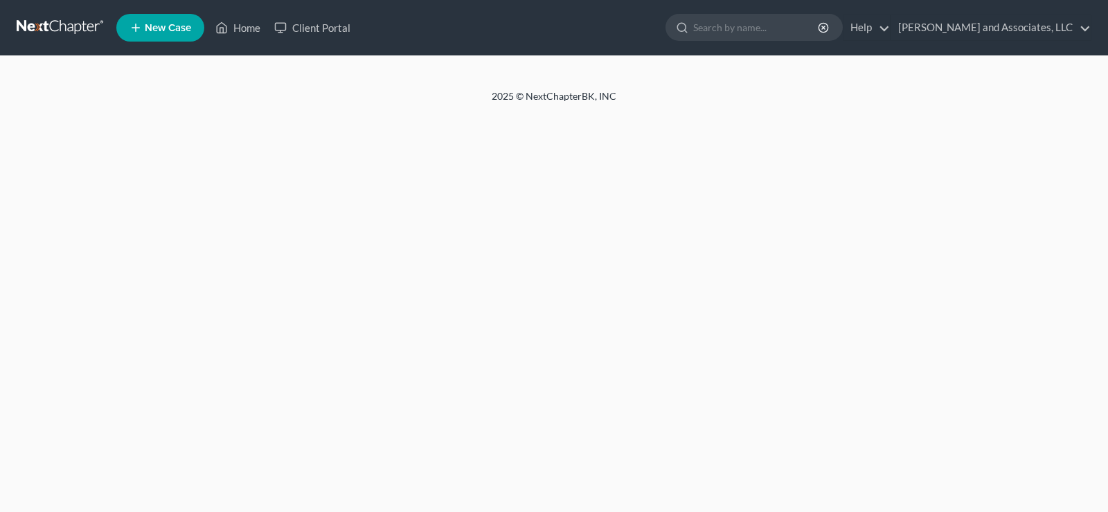
select select "1"
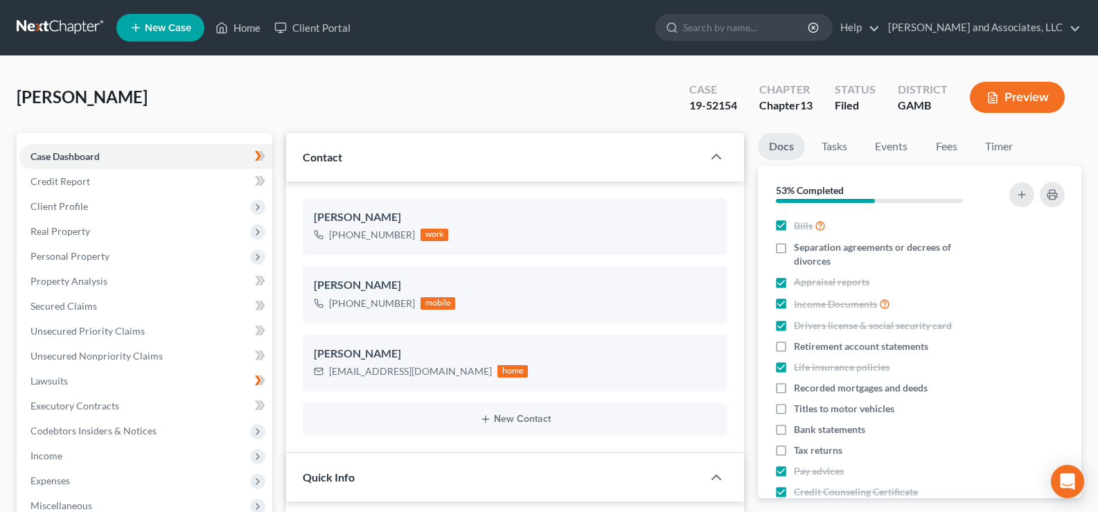
scroll to position [139, 0]
click at [244, 26] on link "Home" at bounding box center [237, 27] width 59 height 25
click at [246, 26] on link "Home" at bounding box center [237, 27] width 59 height 25
click at [240, 29] on link "Home" at bounding box center [237, 27] width 59 height 25
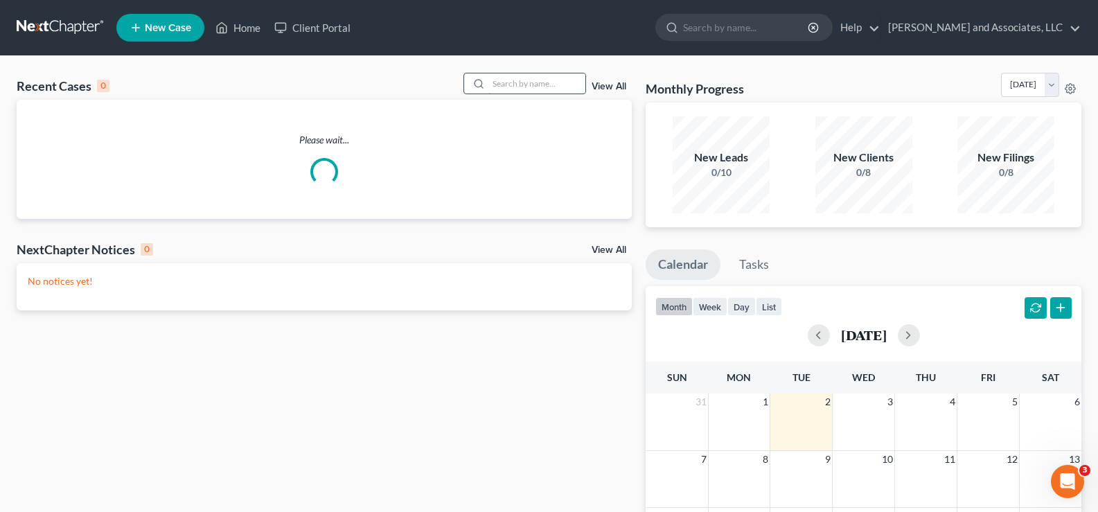
click at [532, 89] on input "search" at bounding box center [536, 83] width 97 height 20
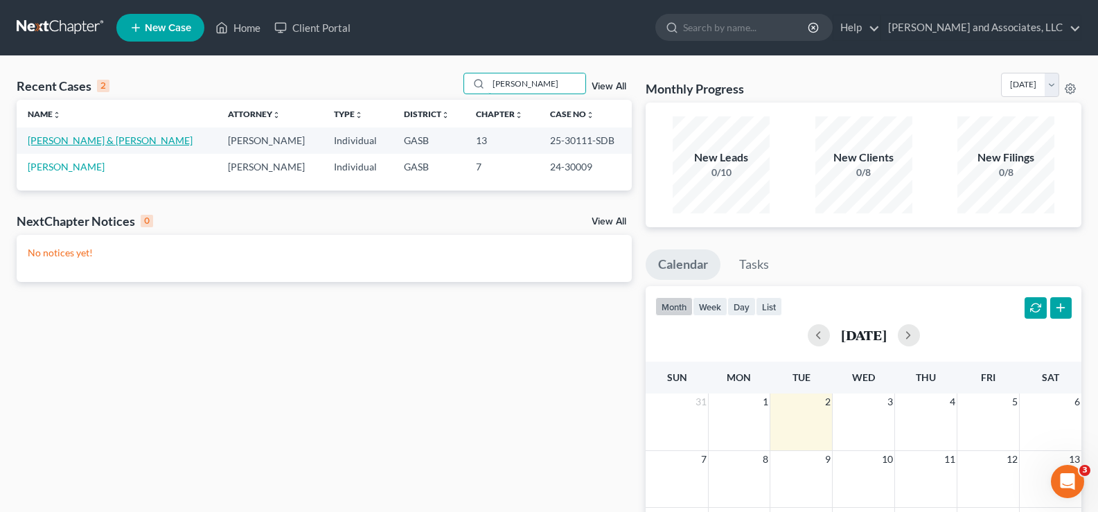
type input "[PERSON_NAME]"
click at [88, 137] on link "[PERSON_NAME] & [PERSON_NAME]" at bounding box center [110, 140] width 165 height 12
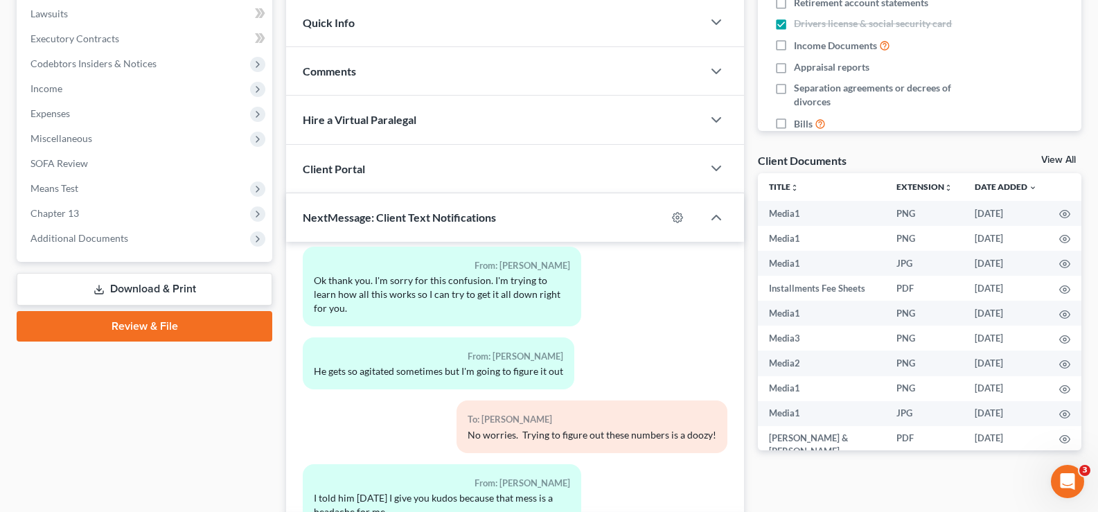
scroll to position [460, 0]
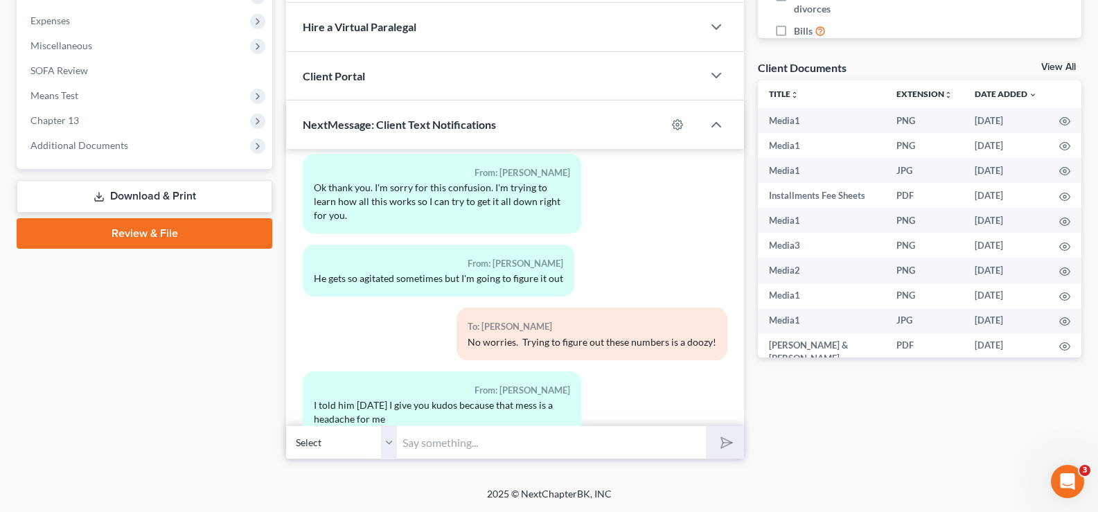
click at [166, 192] on link "Download & Print" at bounding box center [145, 196] width 256 height 33
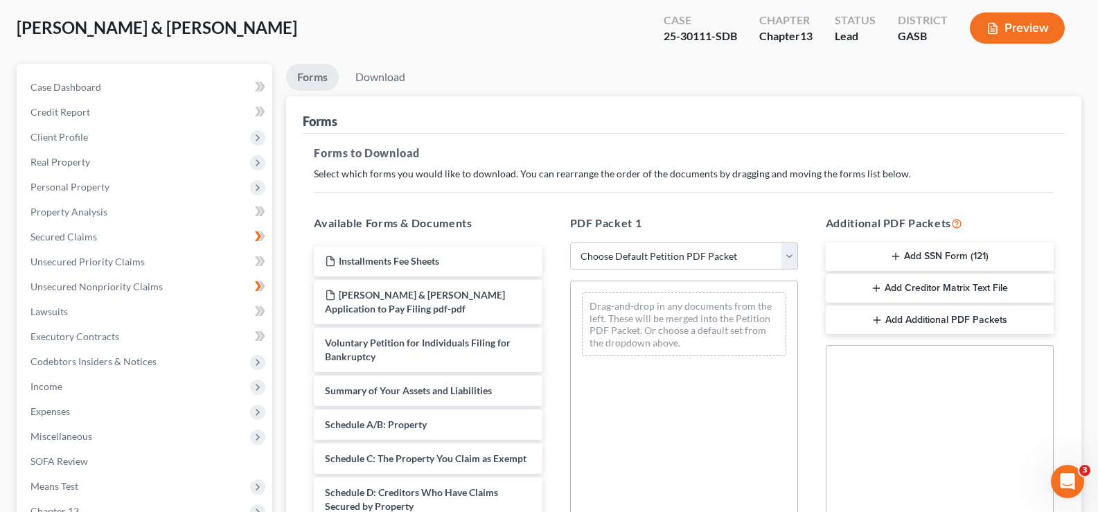
scroll to position [69, 0]
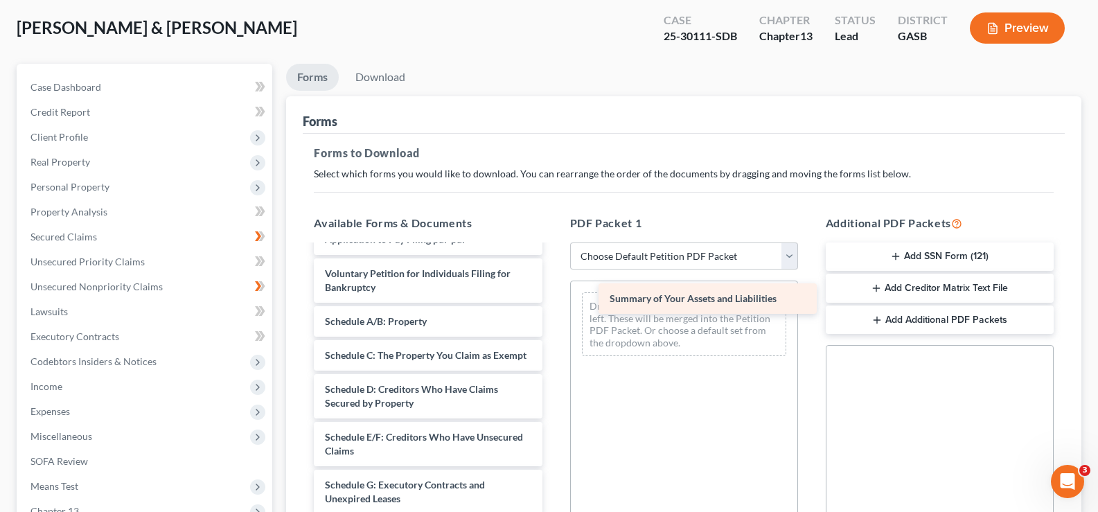
drag, startPoint x: 436, startPoint y: 316, endPoint x: 720, endPoint y: 294, distance: 285.6
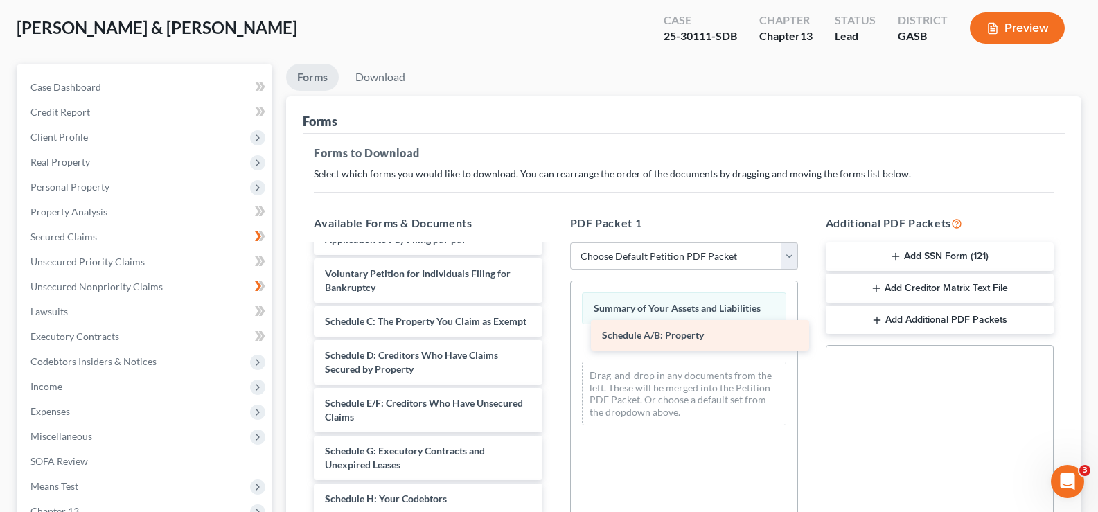
drag, startPoint x: 405, startPoint y: 328, endPoint x: 682, endPoint y: 342, distance: 277.4
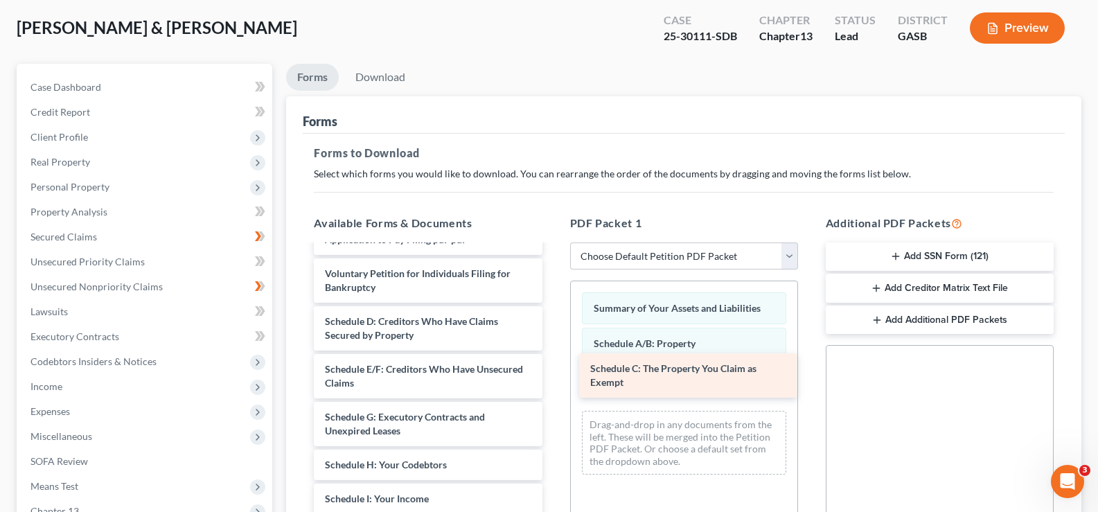
drag, startPoint x: 434, startPoint y: 334, endPoint x: 699, endPoint y: 381, distance: 269.4
click at [553, 381] on div "Schedule C: The Property You Claim as Exempt Installments Fee [PERSON_NAME] & […" at bounding box center [428, 509] width 250 height 664
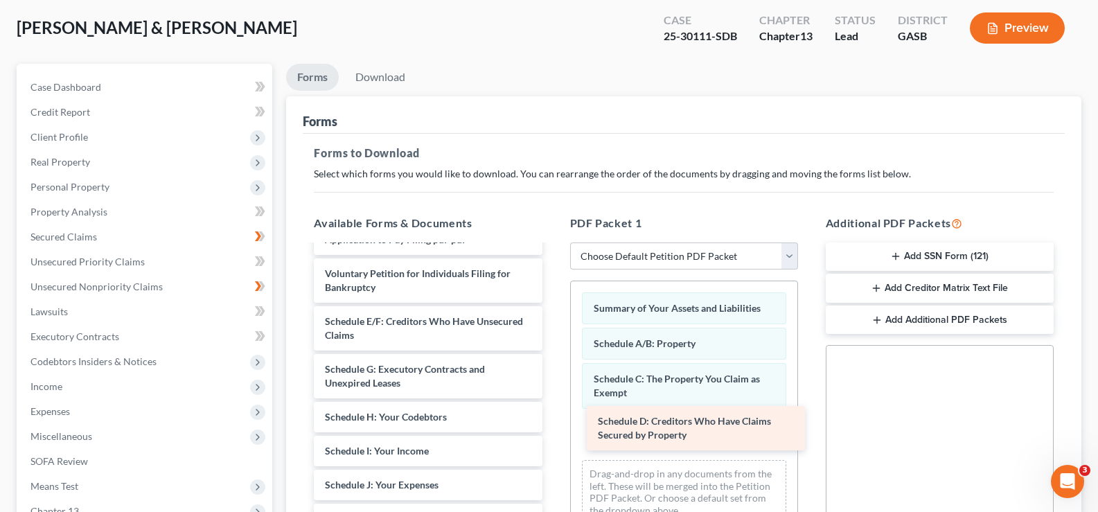
drag, startPoint x: 438, startPoint y: 333, endPoint x: 711, endPoint y: 433, distance: 290.5
click at [553, 433] on div "Schedule D: Creditors Who Have Claims Secured by Property Installments Fee [PER…" at bounding box center [428, 485] width 250 height 616
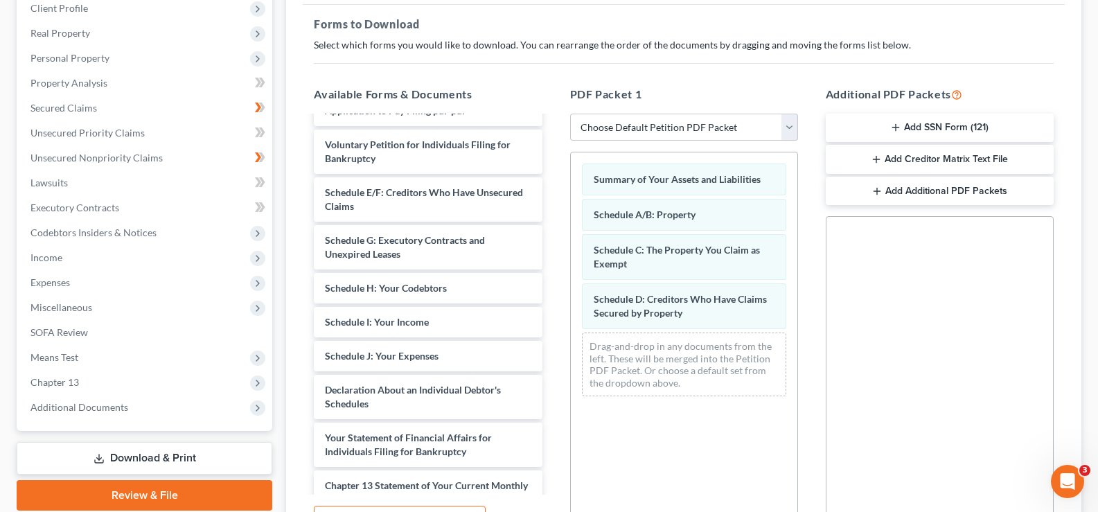
scroll to position [208, 0]
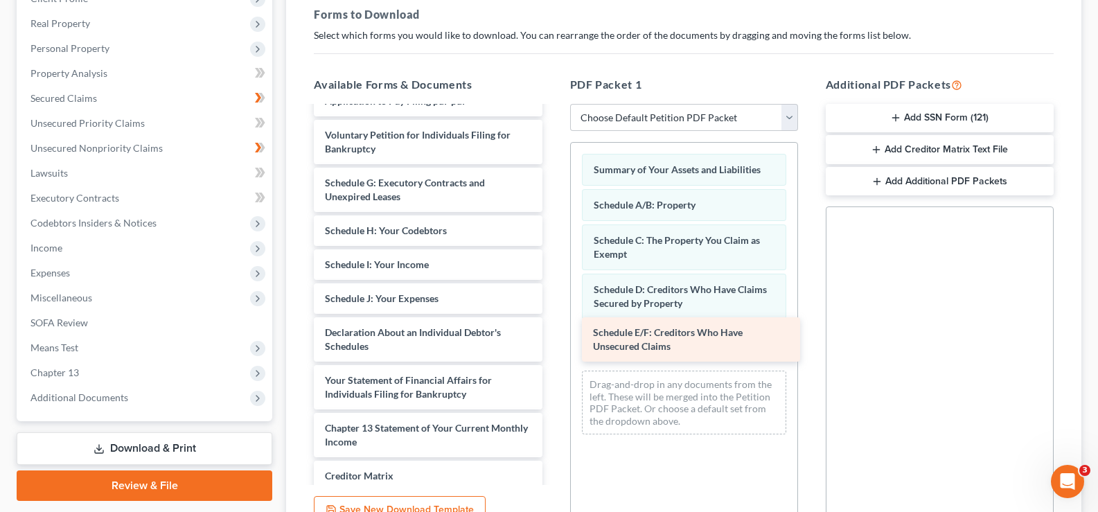
drag, startPoint x: 436, startPoint y: 197, endPoint x: 704, endPoint y: 346, distance: 306.6
click at [553, 346] on div "Schedule E/F: Creditors Who Have Unsecured Claims Installments Fee [PERSON_NAME…" at bounding box center [428, 322] width 250 height 569
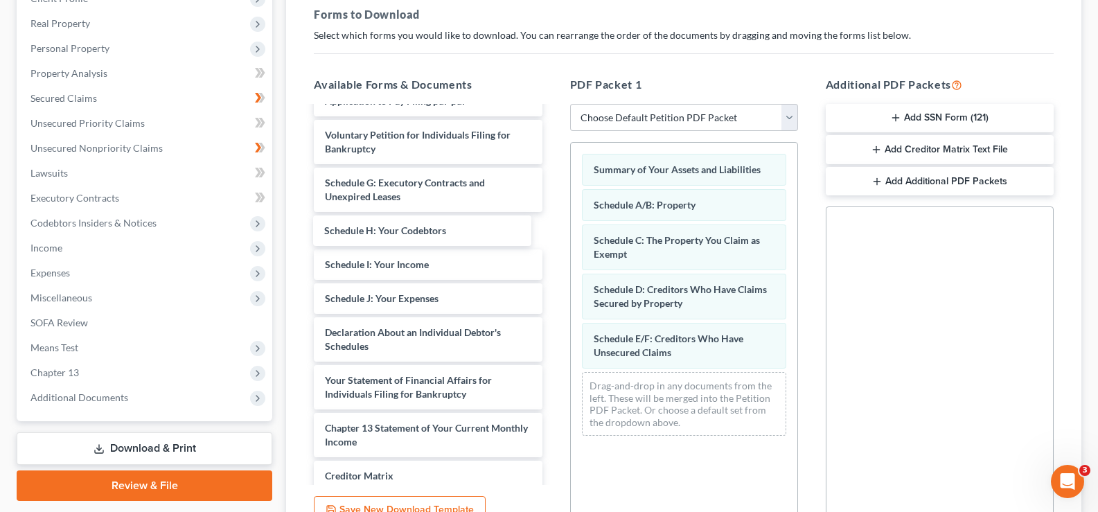
click at [420, 233] on div "Schedule H: Your Codebtors Installments Fee [PERSON_NAME] & [PERSON_NAME] Appli…" at bounding box center [428, 322] width 250 height 569
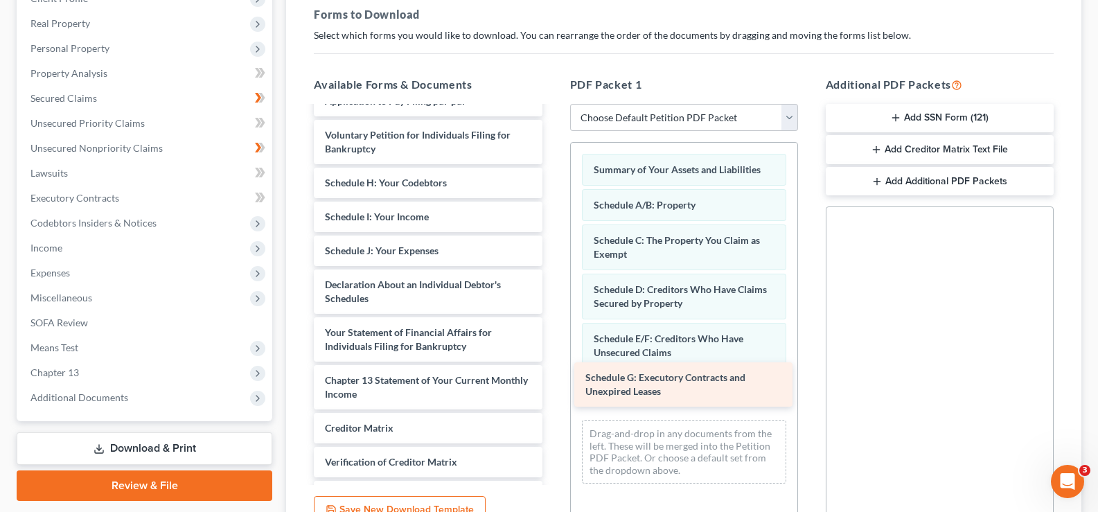
drag, startPoint x: 446, startPoint y: 189, endPoint x: 706, endPoint y: 384, distance: 325.1
click at [553, 384] on div "Schedule G: Executory Contracts and Unexpired Leases Installments Fee [PERSON_N…" at bounding box center [428, 298] width 250 height 521
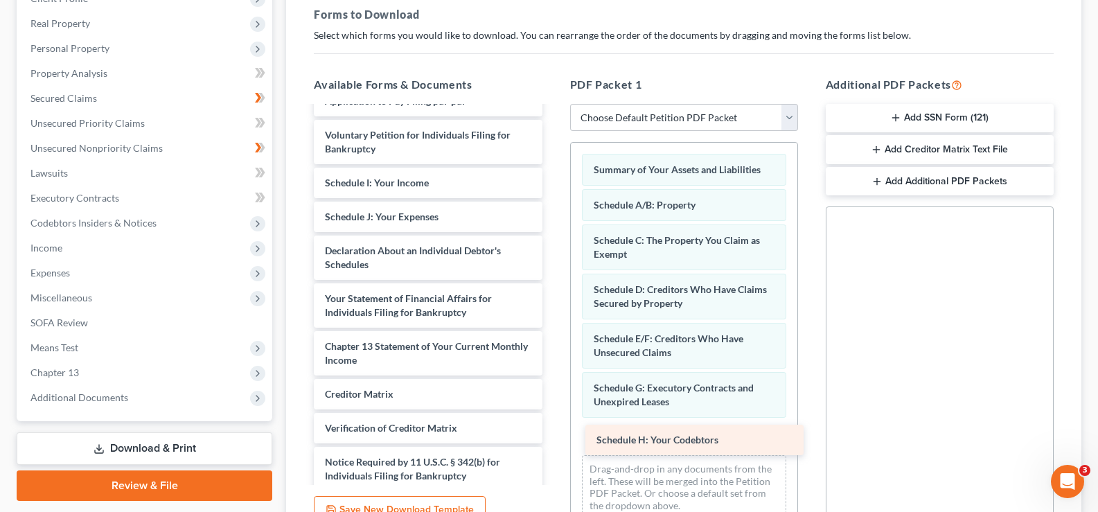
drag, startPoint x: 427, startPoint y: 182, endPoint x: 699, endPoint y: 439, distance: 373.8
click at [553, 439] on div "Schedule H: Your Codebtors Installments Fee [PERSON_NAME] & [PERSON_NAME] Appli…" at bounding box center [428, 281] width 250 height 487
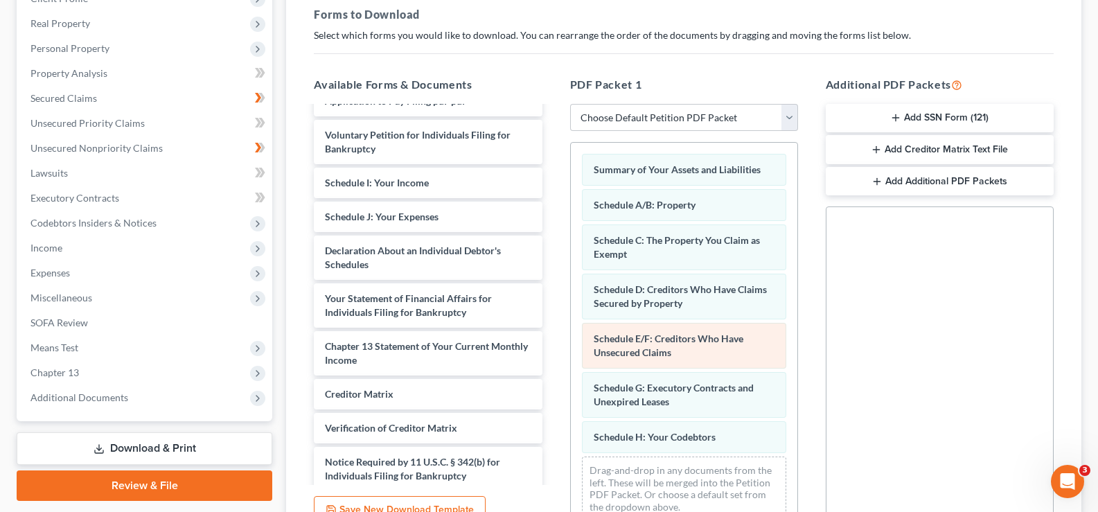
scroll to position [9, 0]
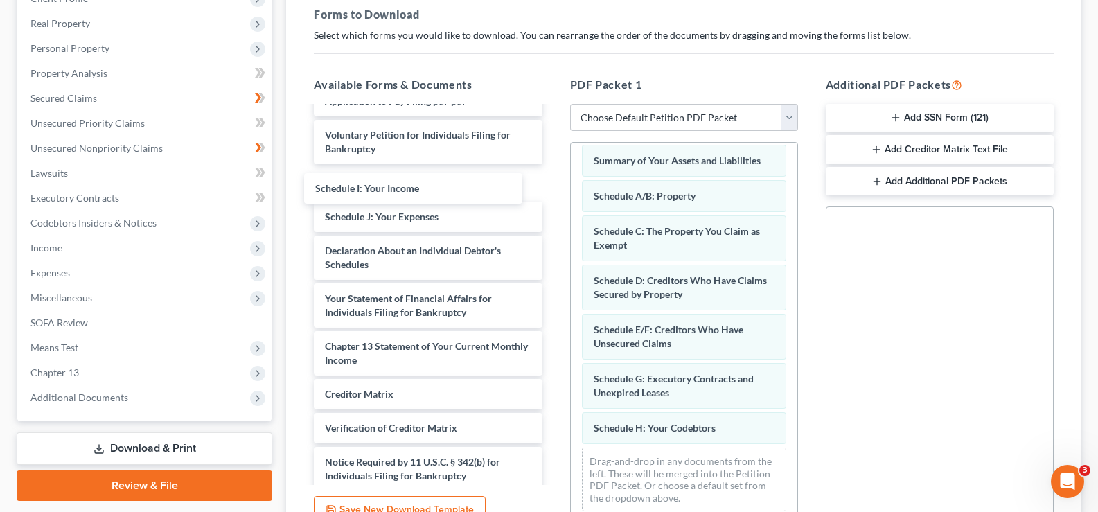
drag, startPoint x: 439, startPoint y: 185, endPoint x: 429, endPoint y: 184, distance: 9.8
click at [429, 190] on div "Schedule I: Your Income Installments Fee [PERSON_NAME] & [PERSON_NAME] Applicat…" at bounding box center [428, 281] width 250 height 487
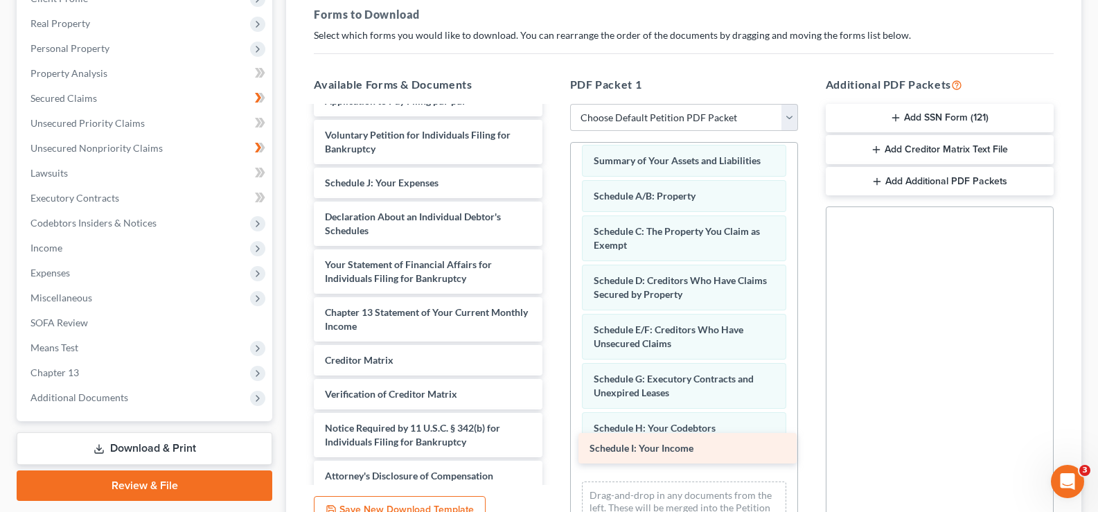
drag, startPoint x: 429, startPoint y: 184, endPoint x: 694, endPoint y: 449, distance: 374.6
click at [553, 449] on div "Schedule I: Your Income Installments Fee [PERSON_NAME] & [PERSON_NAME] Applicat…" at bounding box center [428, 264] width 250 height 453
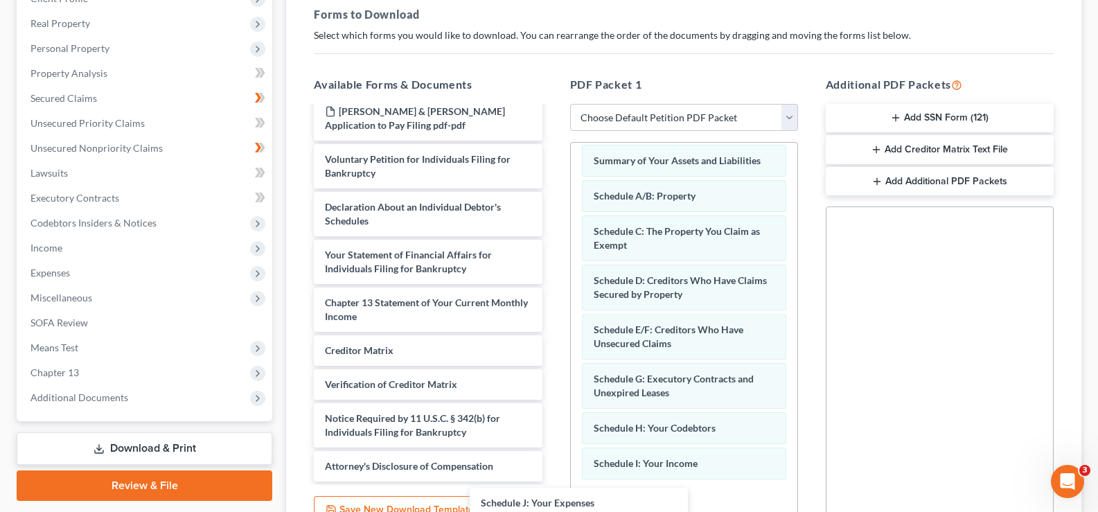
scroll to position [45, 0]
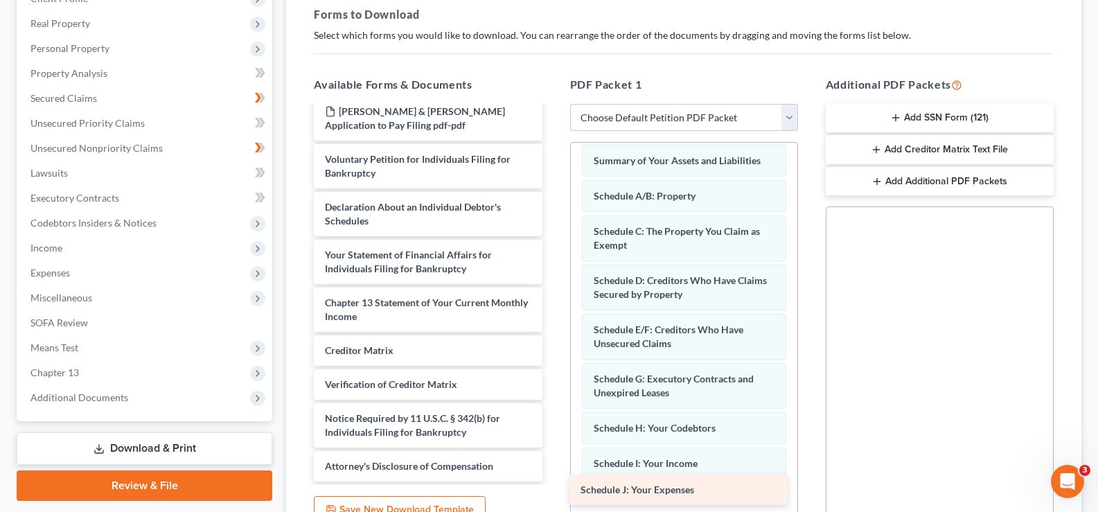
drag, startPoint x: 417, startPoint y: 180, endPoint x: 672, endPoint y: 487, distance: 399.3
click at [553, 481] on div "Schedule J: Your Expenses Installments Fee [PERSON_NAME] & [PERSON_NAME] Applic…" at bounding box center [428, 271] width 250 height 419
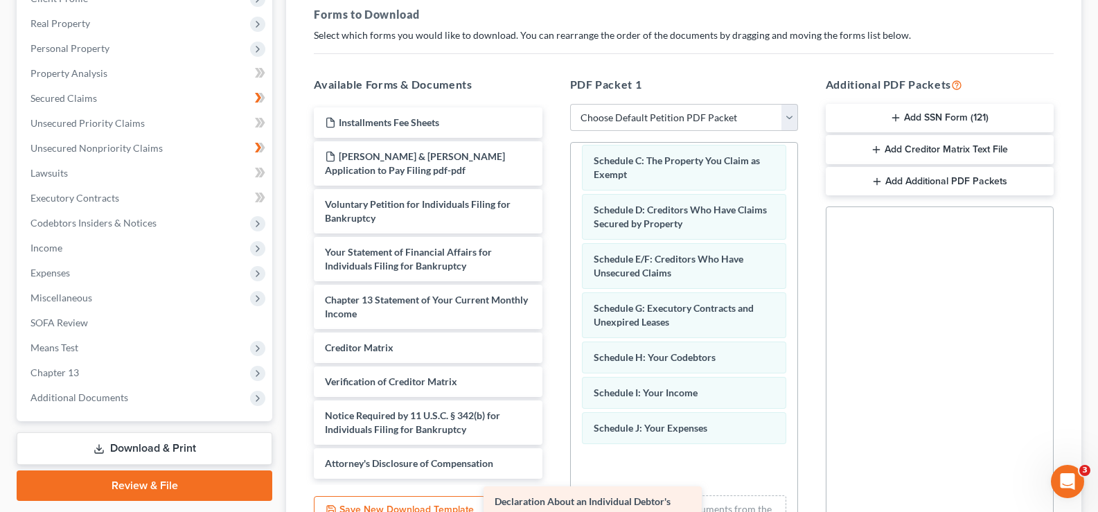
scroll to position [0, 0]
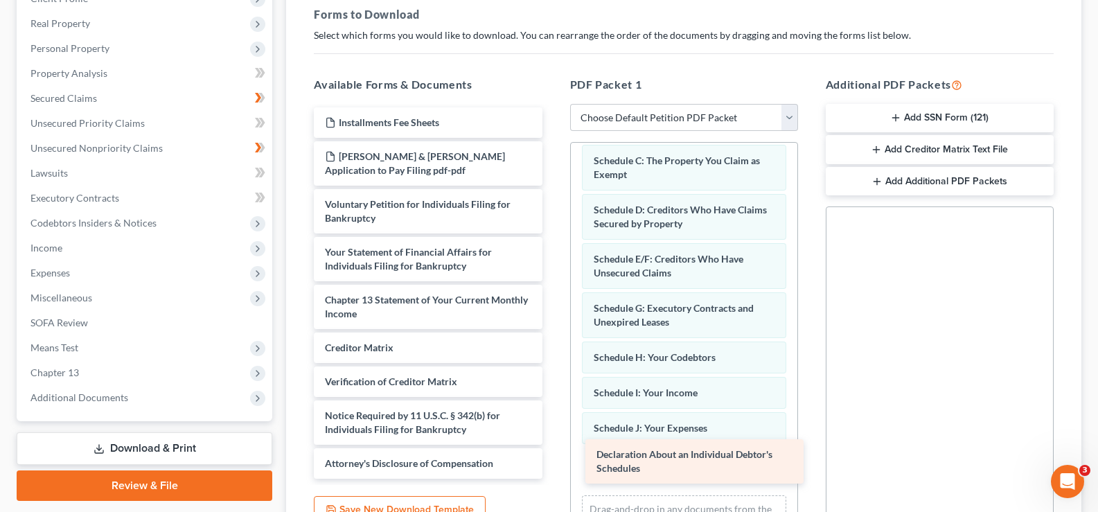
drag, startPoint x: 422, startPoint y: 199, endPoint x: 693, endPoint y: 447, distance: 367.2
click at [553, 447] on div "Declaration About an Individual Debtor's Schedules Installments Fee [PERSON_NAM…" at bounding box center [428, 292] width 250 height 371
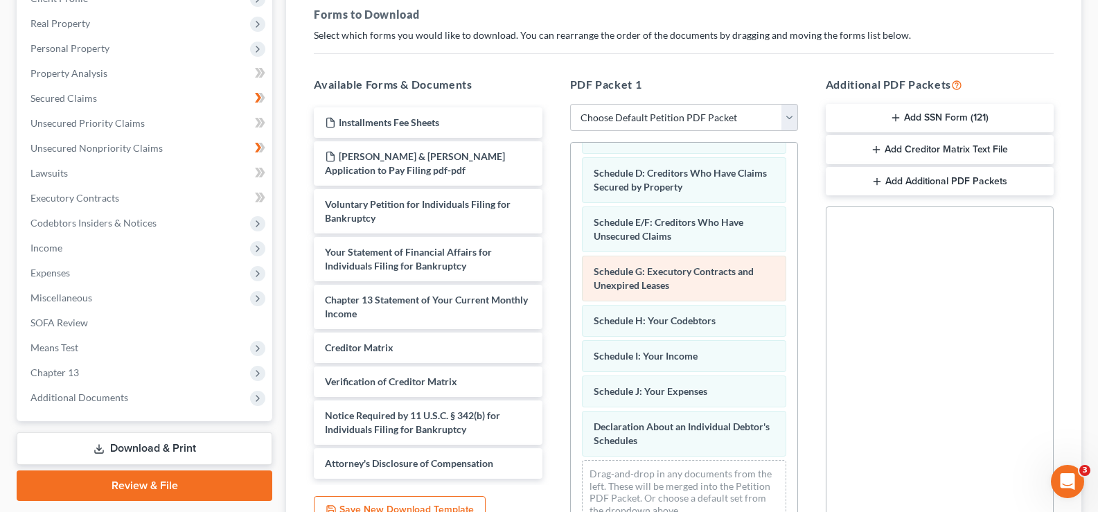
scroll to position [129, 0]
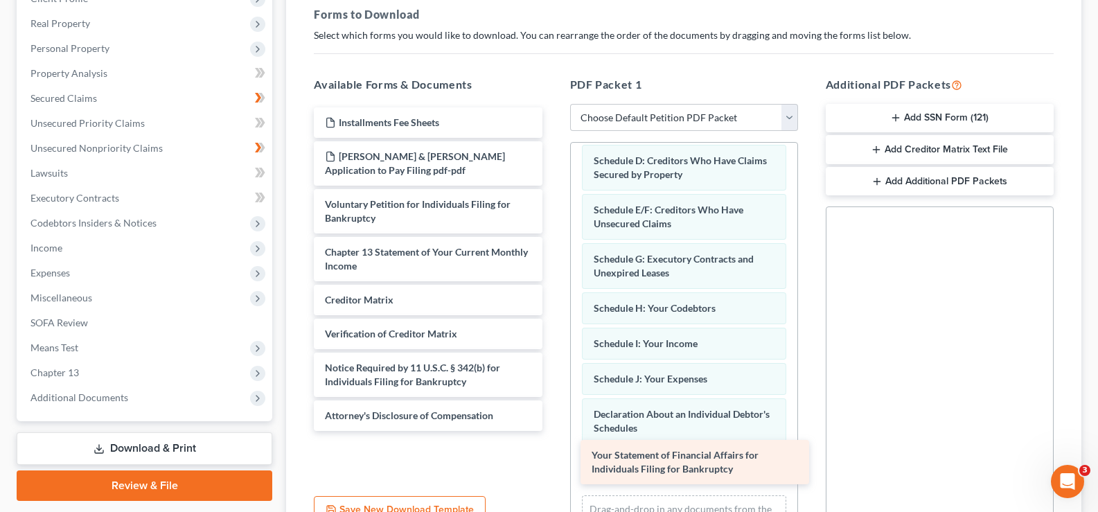
drag, startPoint x: 428, startPoint y: 253, endPoint x: 695, endPoint y: 456, distance: 335.1
click at [553, 431] on div "Your Statement of Financial Affairs for Individuals Filing for Bankruptcy Insta…" at bounding box center [428, 268] width 250 height 323
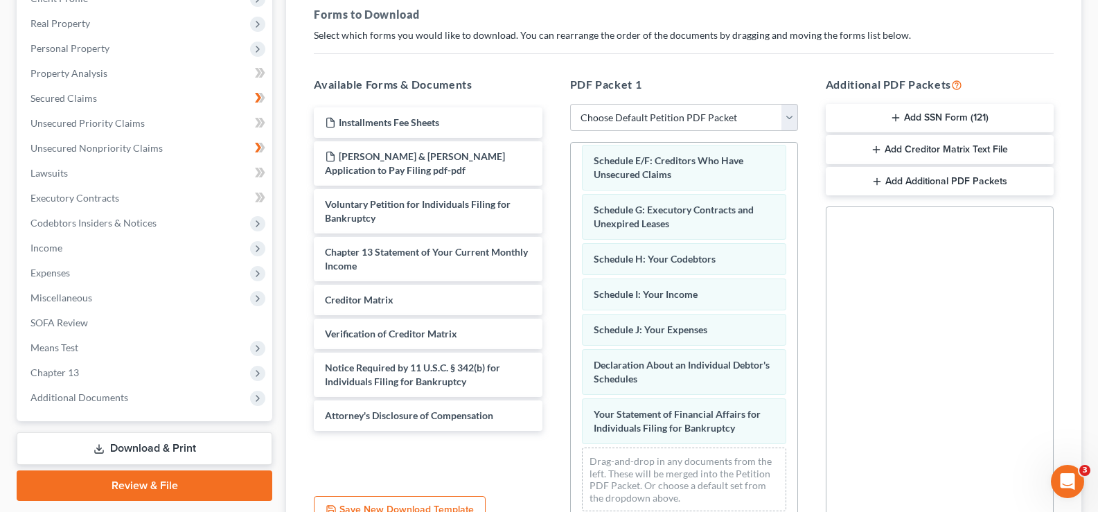
scroll to position [0, 0]
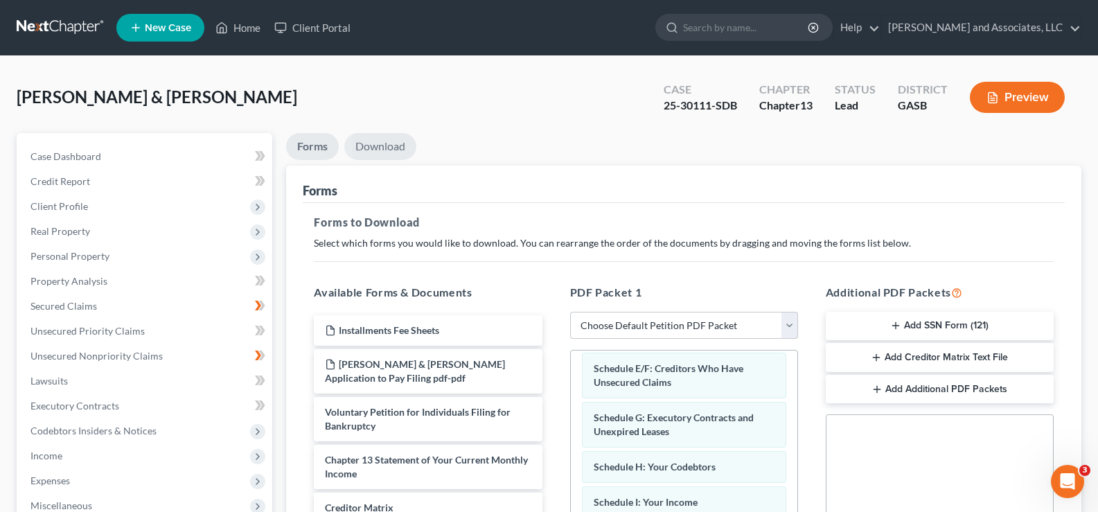
click at [390, 150] on link "Download" at bounding box center [380, 146] width 72 height 27
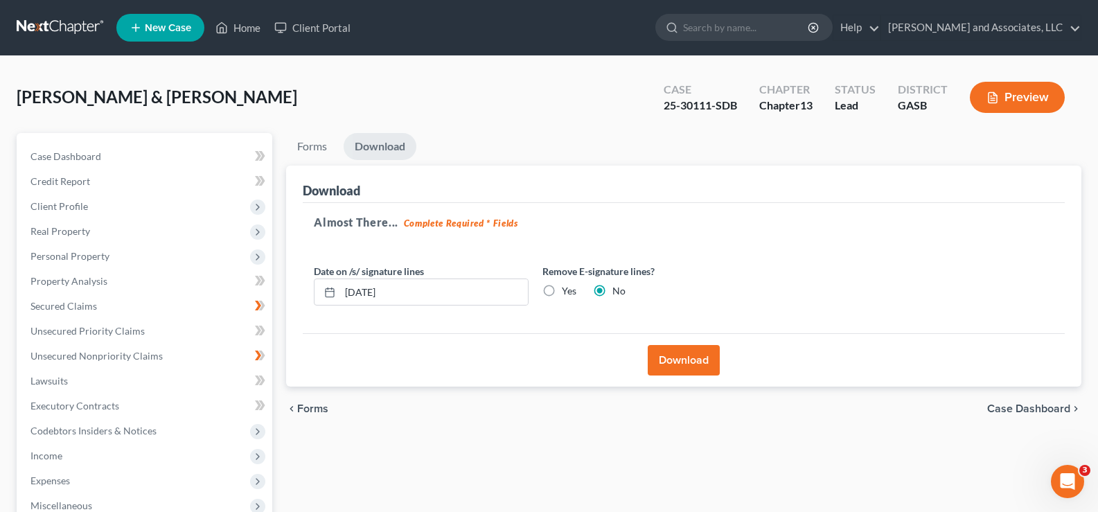
click at [695, 366] on button "Download" at bounding box center [684, 360] width 72 height 30
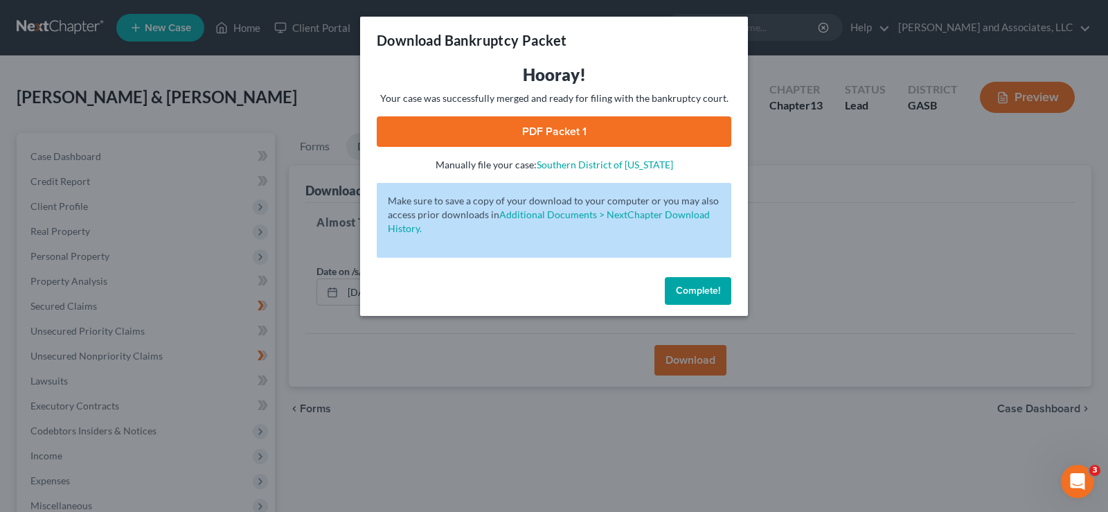
click at [591, 143] on link "PDF Packet 1" at bounding box center [554, 131] width 355 height 30
click at [708, 296] on span "Complete!" at bounding box center [698, 291] width 44 height 12
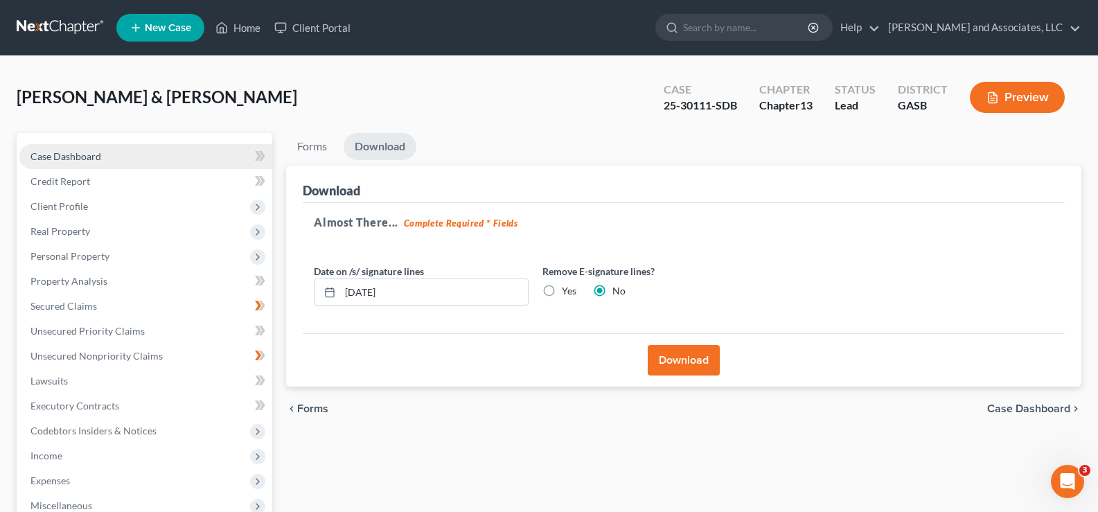
click at [51, 159] on span "Case Dashboard" at bounding box center [65, 156] width 71 height 12
